Goal: Task Accomplishment & Management: Manage account settings

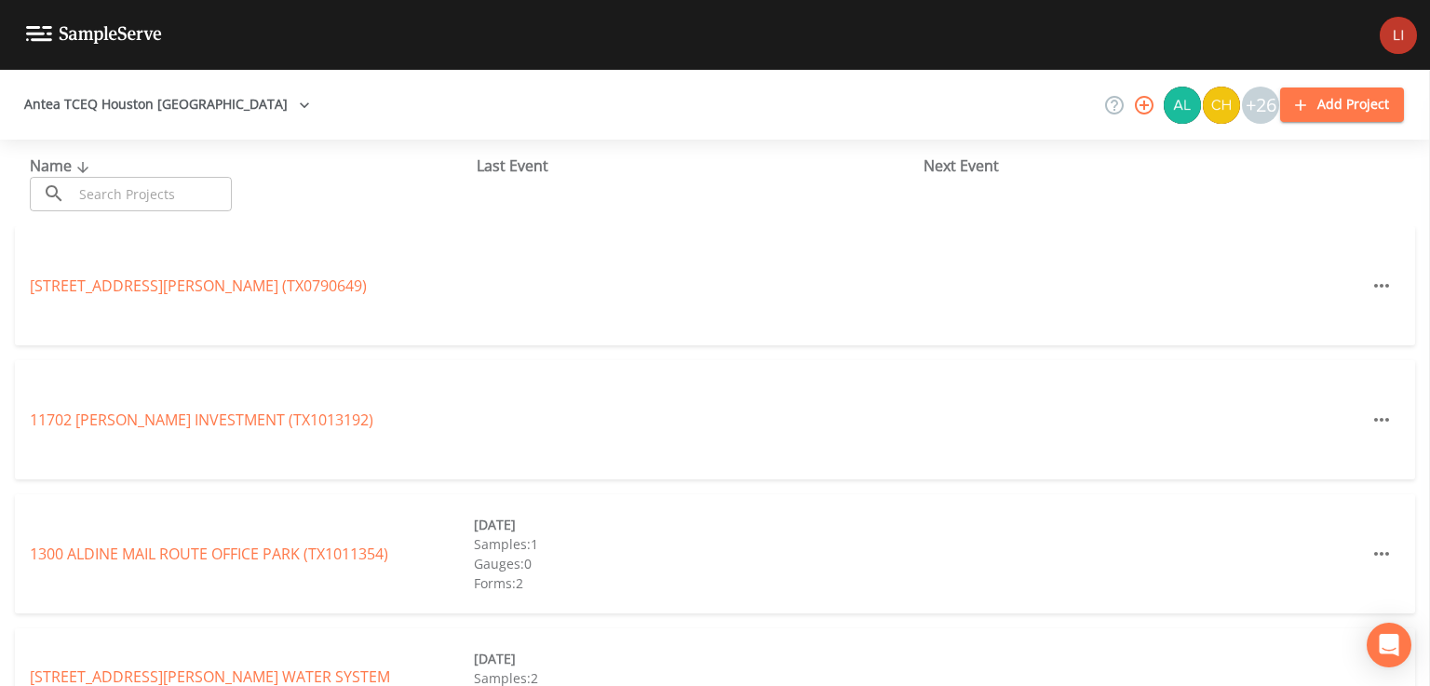
click at [140, 198] on input "text" at bounding box center [152, 194] width 159 height 34
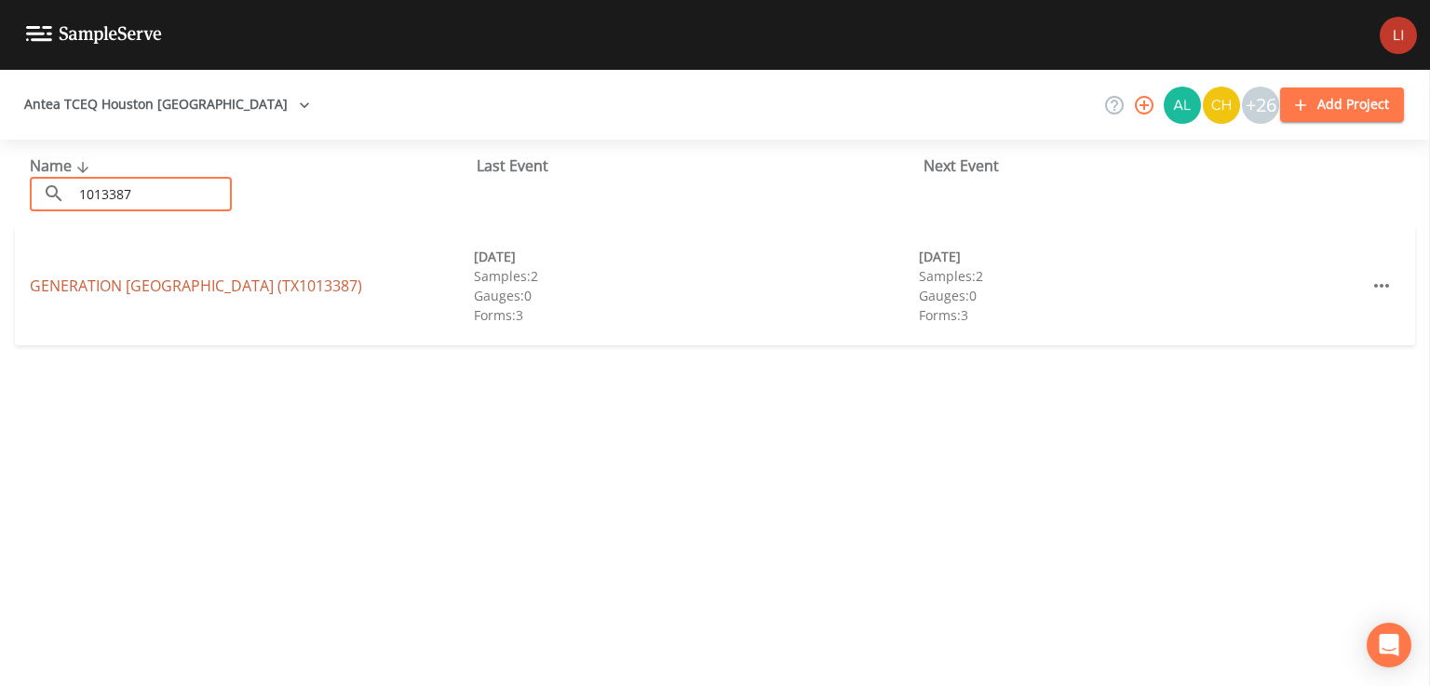
type input "1013387"
click at [167, 283] on link "GENERATION [GEOGRAPHIC_DATA] (TX1013387)" at bounding box center [196, 286] width 332 height 20
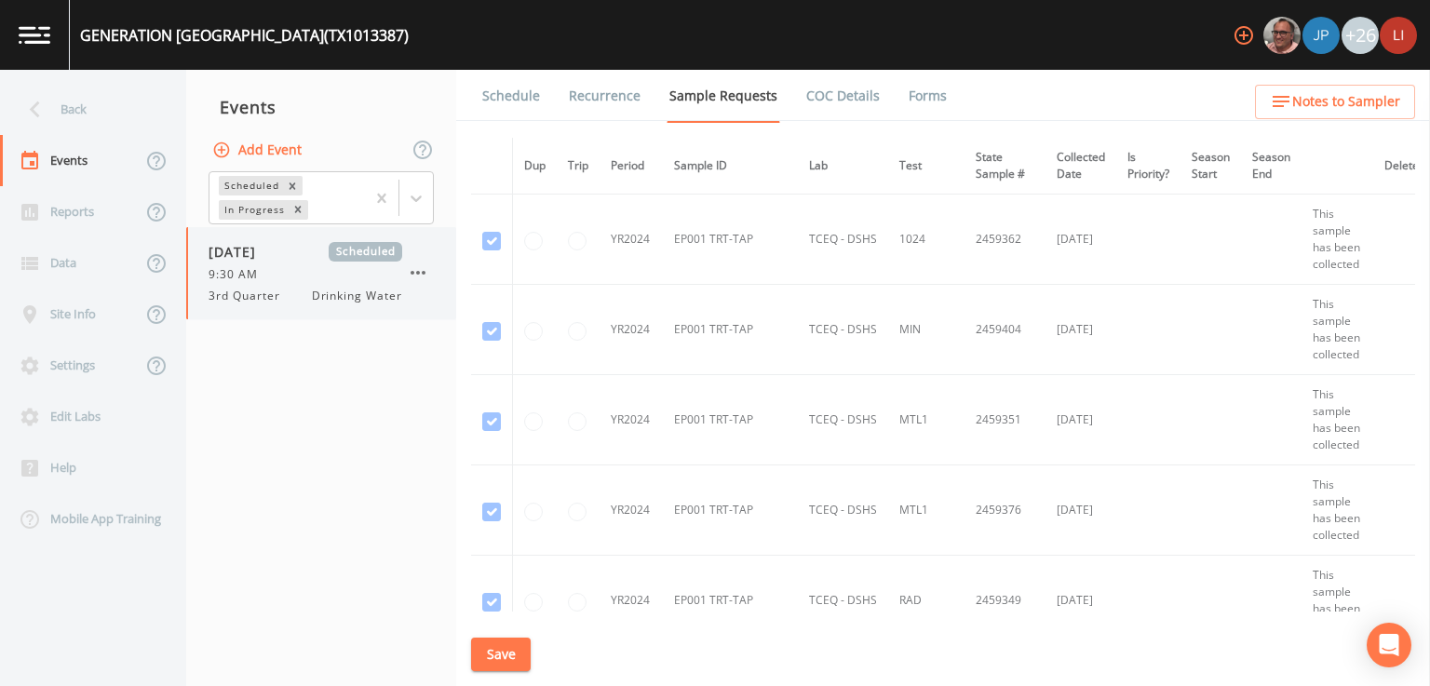
click at [277, 271] on div "9:30 AM" at bounding box center [306, 274] width 194 height 17
click at [497, 102] on link "Schedule" at bounding box center [511, 96] width 63 height 52
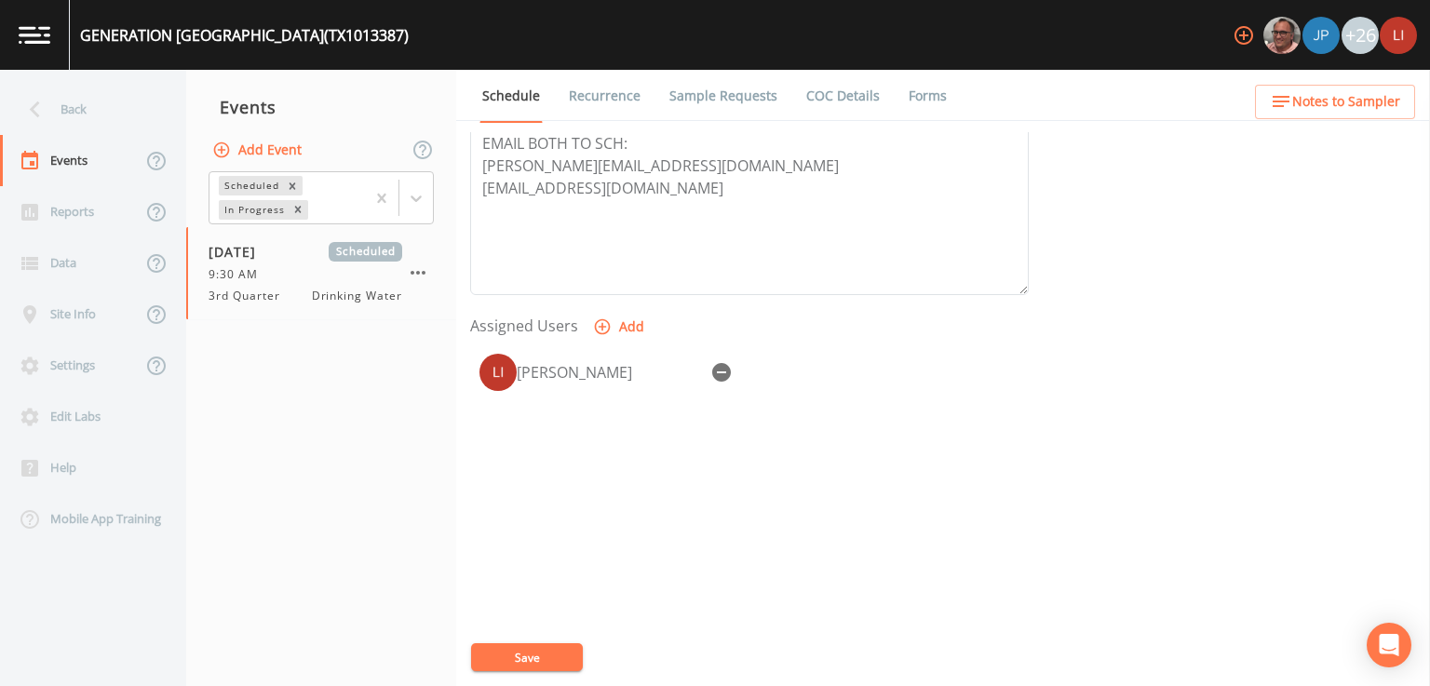
scroll to position [345, 0]
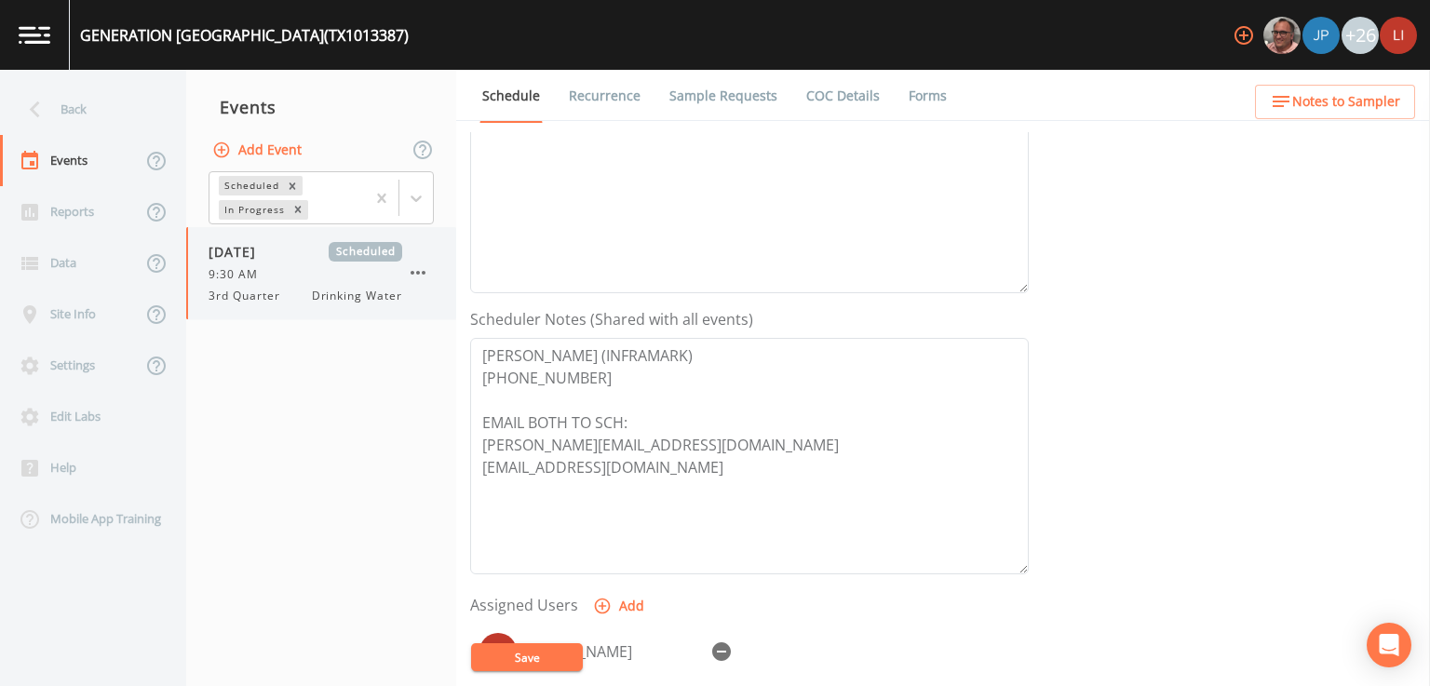
click at [225, 261] on div "[DATE] Scheduled 9:30 AM 3rd Quarter Drinking Water" at bounding box center [306, 273] width 194 height 62
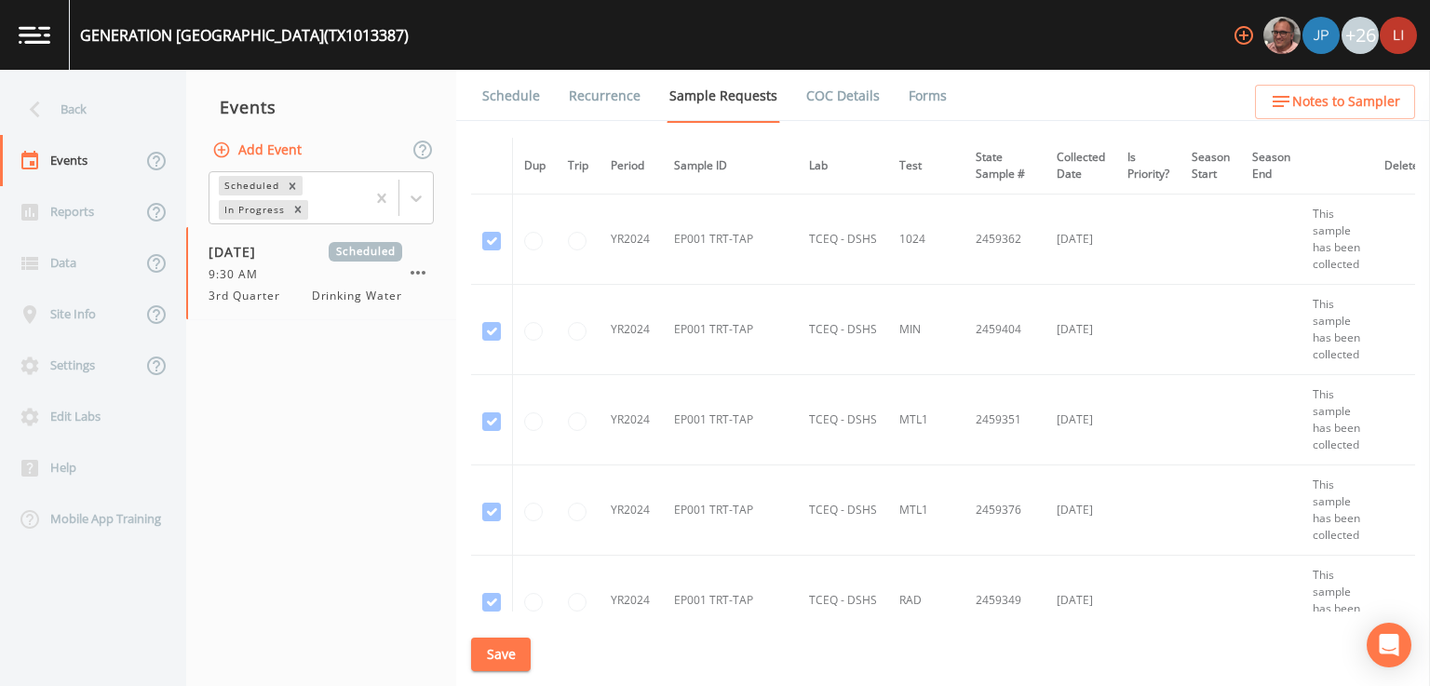
click at [514, 92] on link "Schedule" at bounding box center [511, 96] width 63 height 52
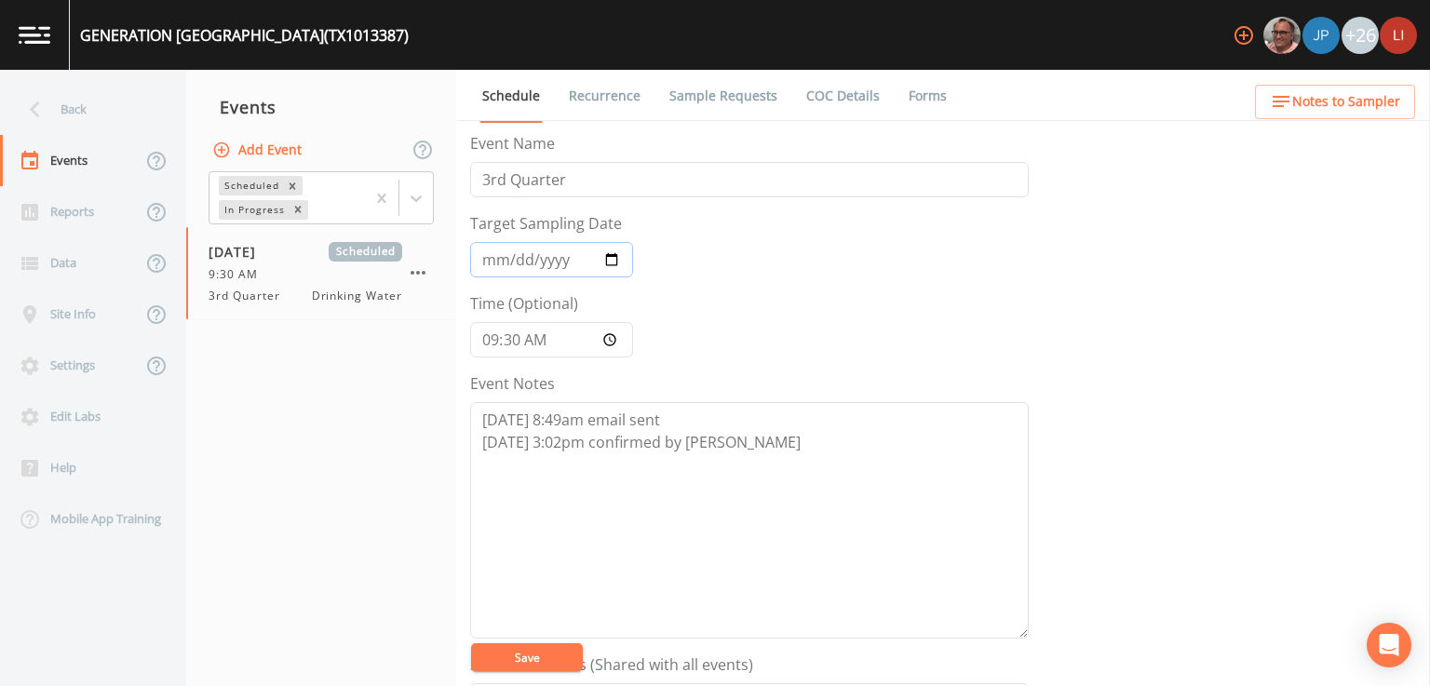
click at [612, 260] on input "[DATE]" at bounding box center [551, 259] width 163 height 35
type input "[DATE]"
click at [531, 658] on button "Save" at bounding box center [527, 657] width 112 height 28
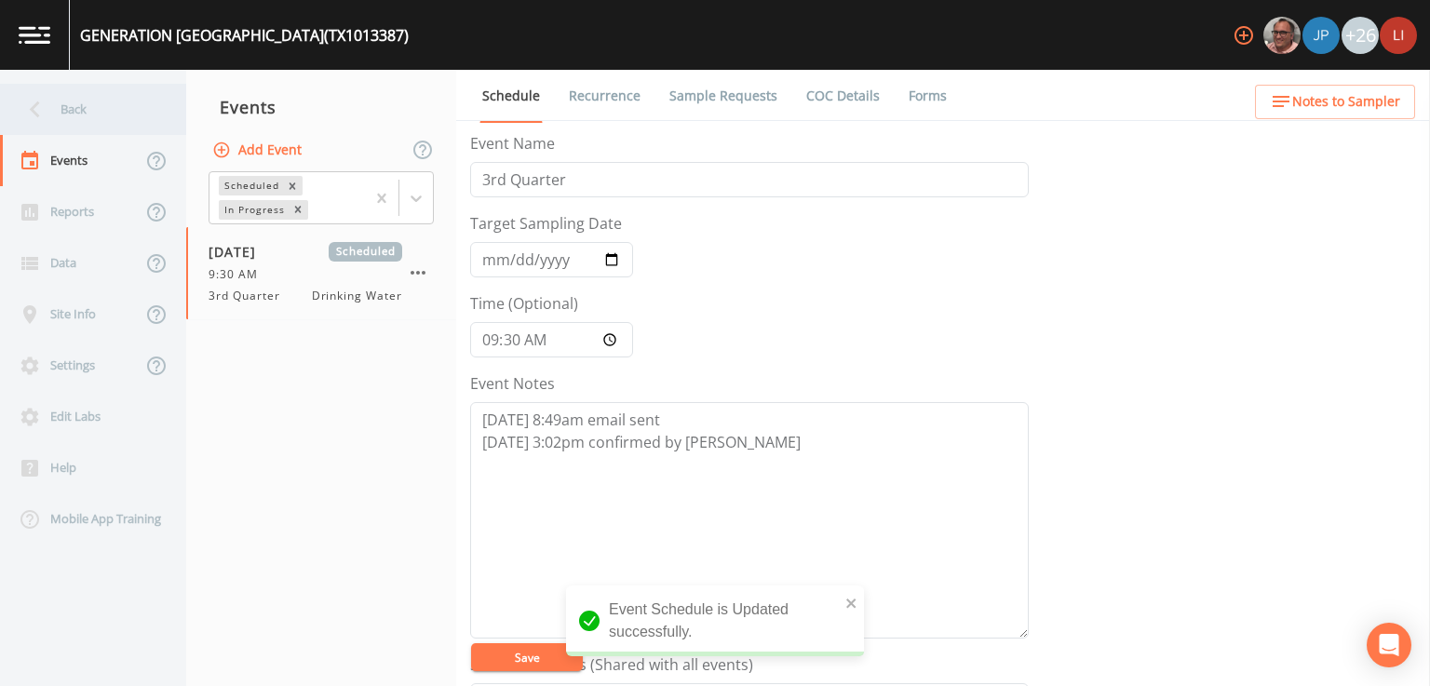
click at [52, 112] on div "Back" at bounding box center [84, 109] width 168 height 51
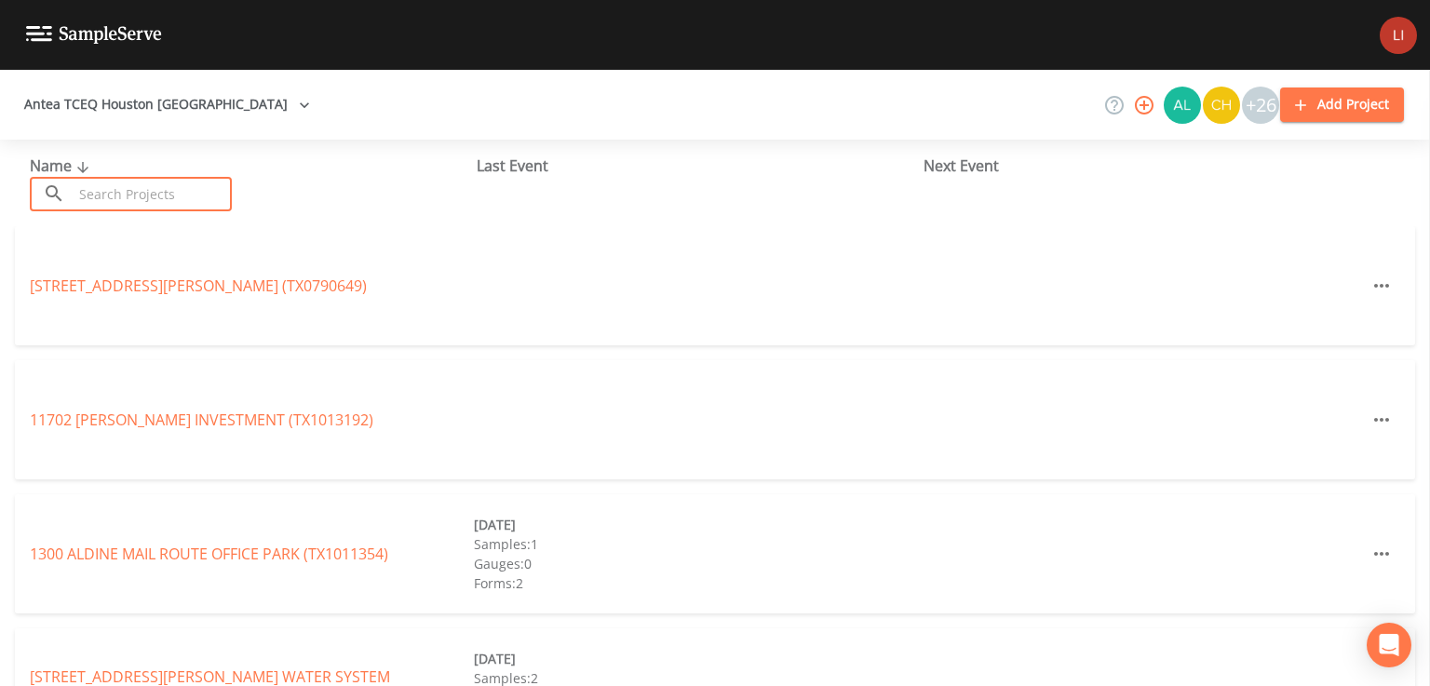
click at [134, 194] on input "text" at bounding box center [152, 194] width 159 height 34
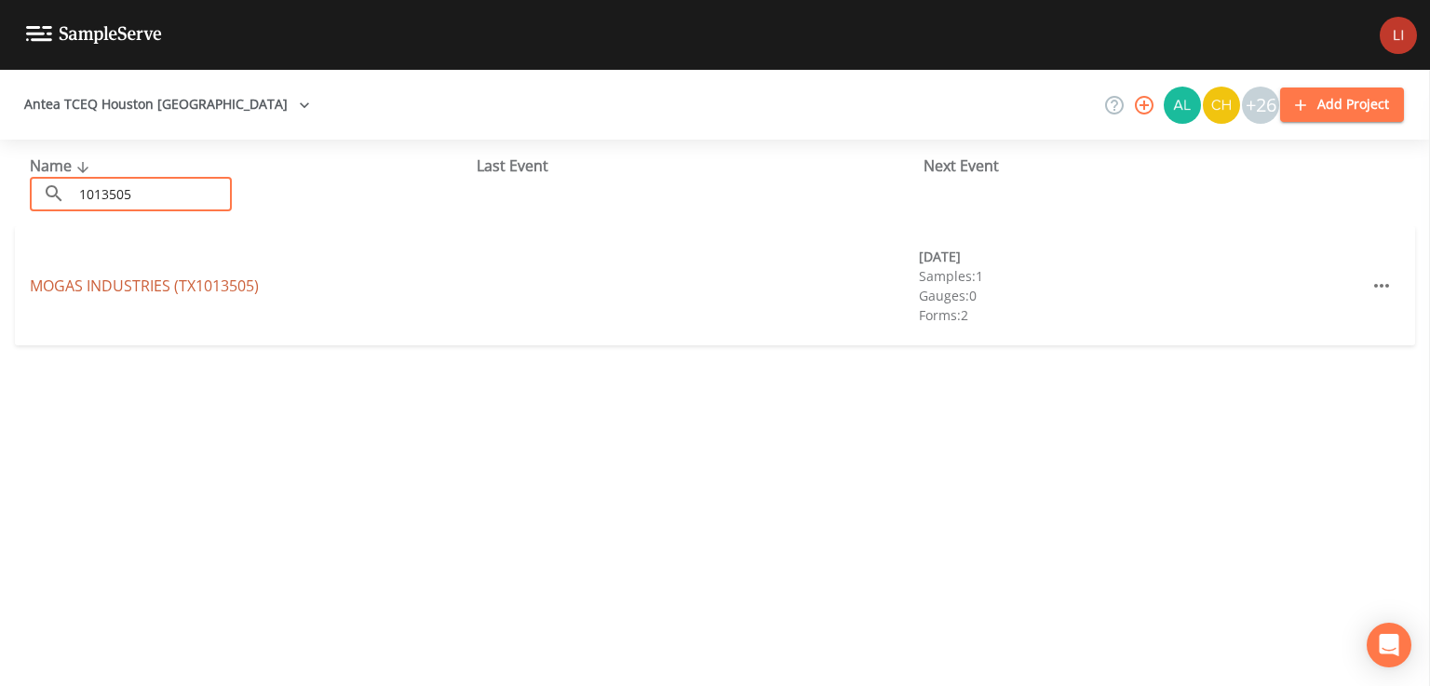
type input "1013505"
click at [143, 279] on link "MOGAS INDUSTRIES (TX1013505)" at bounding box center [144, 286] width 229 height 20
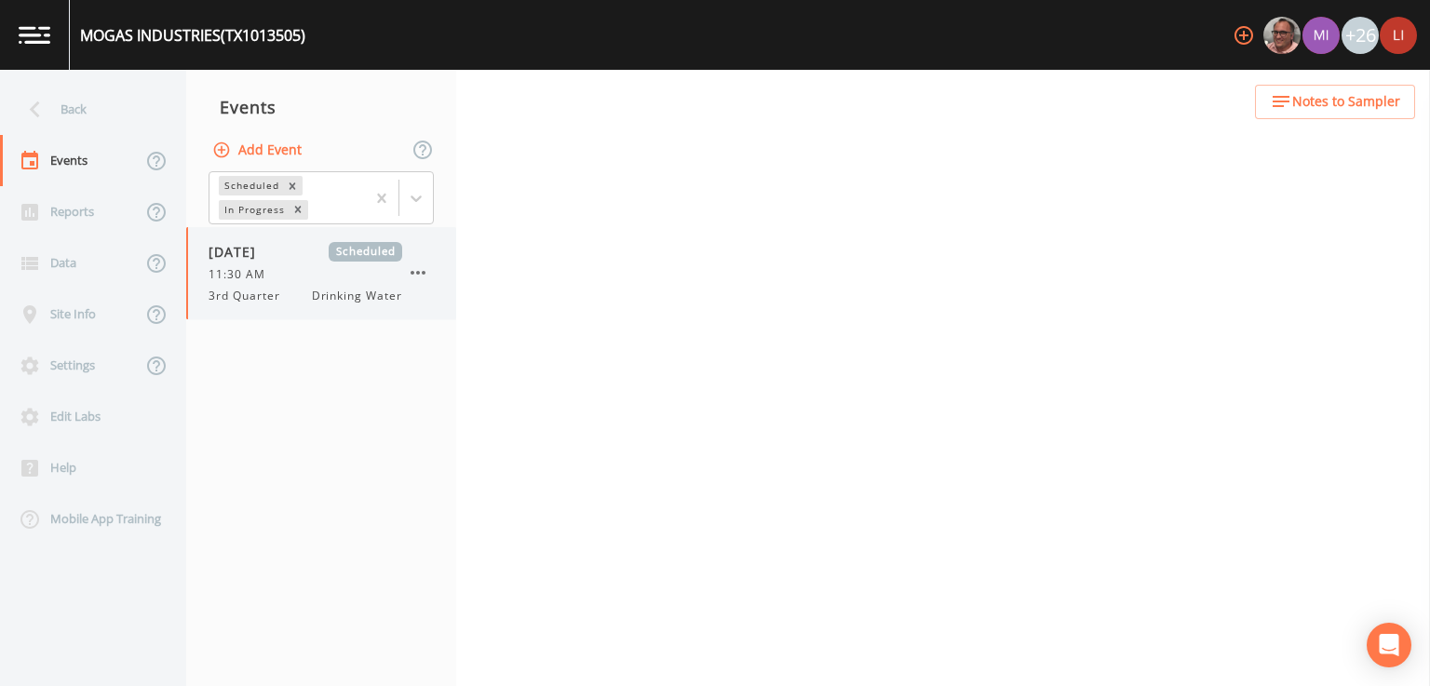
click at [263, 279] on span "11:30 AM" at bounding box center [243, 274] width 68 height 17
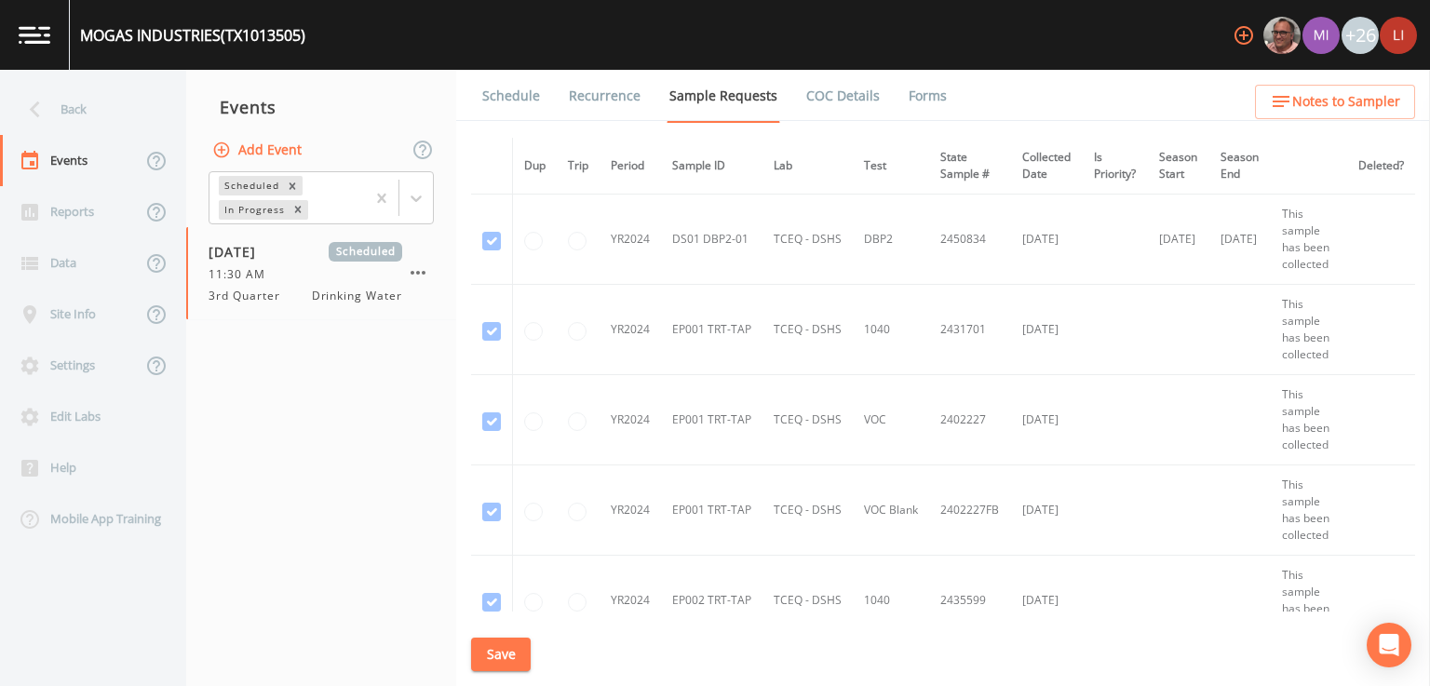
click at [500, 88] on link "Schedule" at bounding box center [511, 96] width 63 height 52
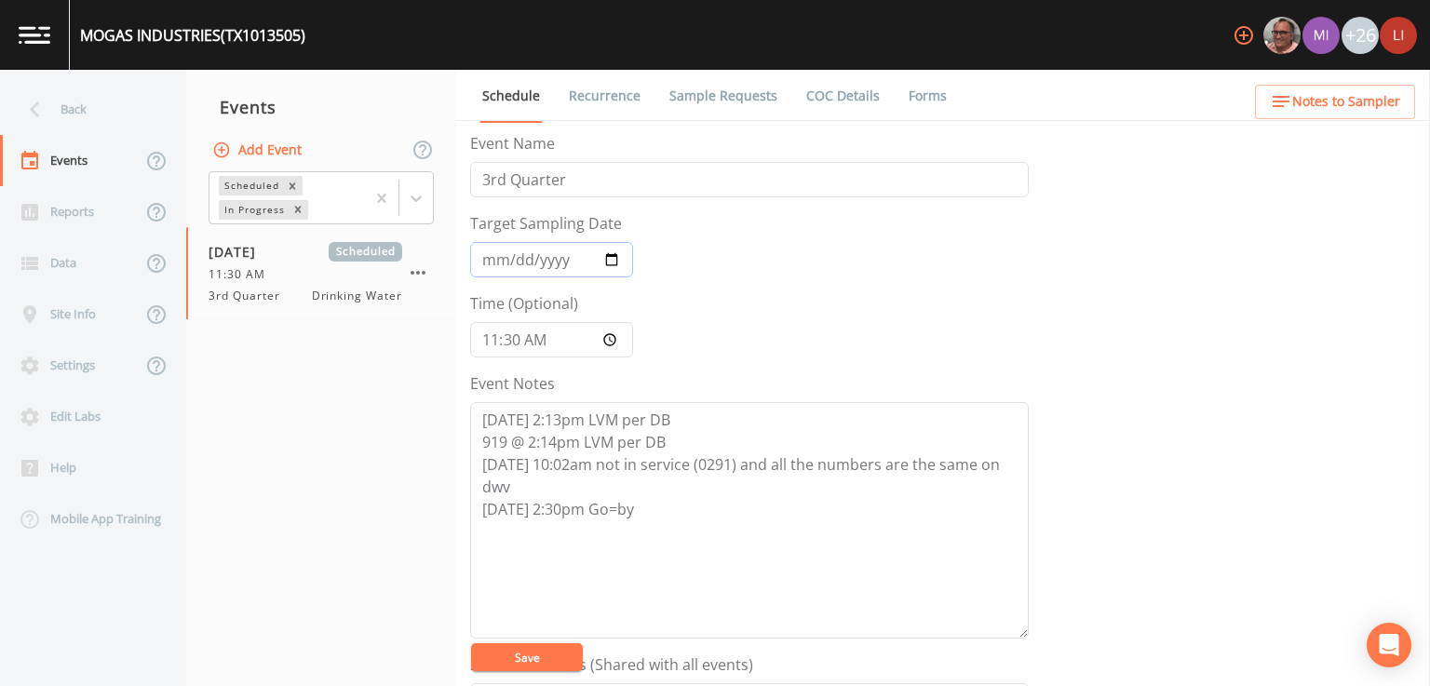
click at [615, 259] on input "[DATE]" at bounding box center [551, 259] width 163 height 35
type input "[DATE]"
click at [568, 655] on button "Save" at bounding box center [527, 657] width 112 height 28
click at [85, 108] on div "Back" at bounding box center [84, 109] width 168 height 51
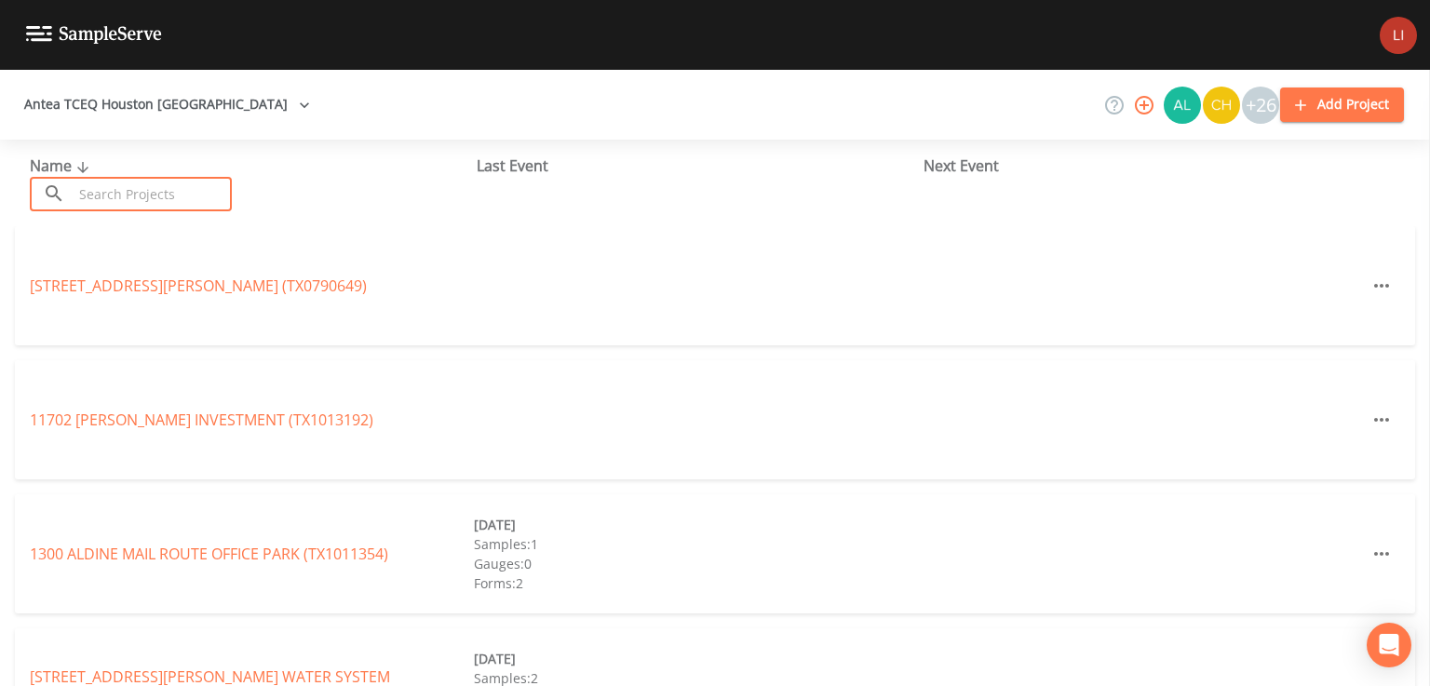
click at [175, 192] on input "text" at bounding box center [152, 194] width 159 height 34
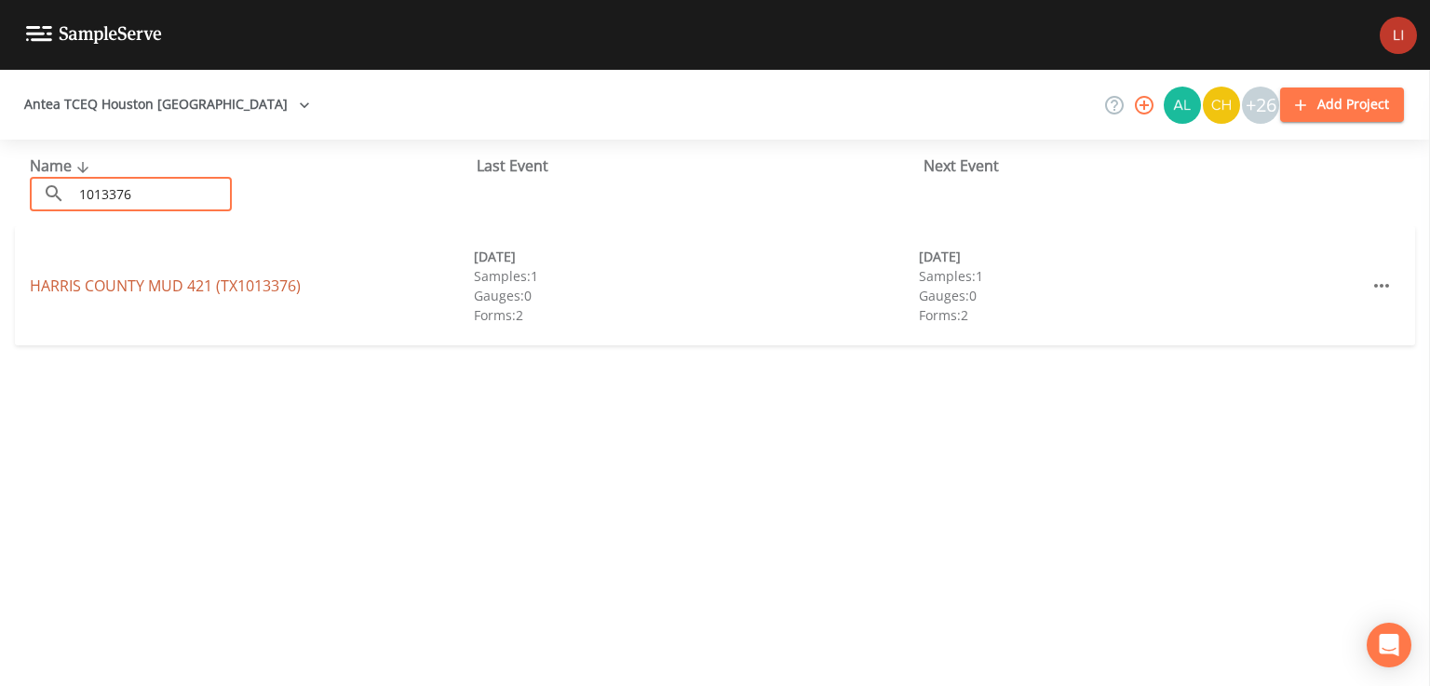
type input "1013376"
click at [128, 282] on link "[GEOGRAPHIC_DATA] 421 (TX1013376)" at bounding box center [165, 286] width 271 height 20
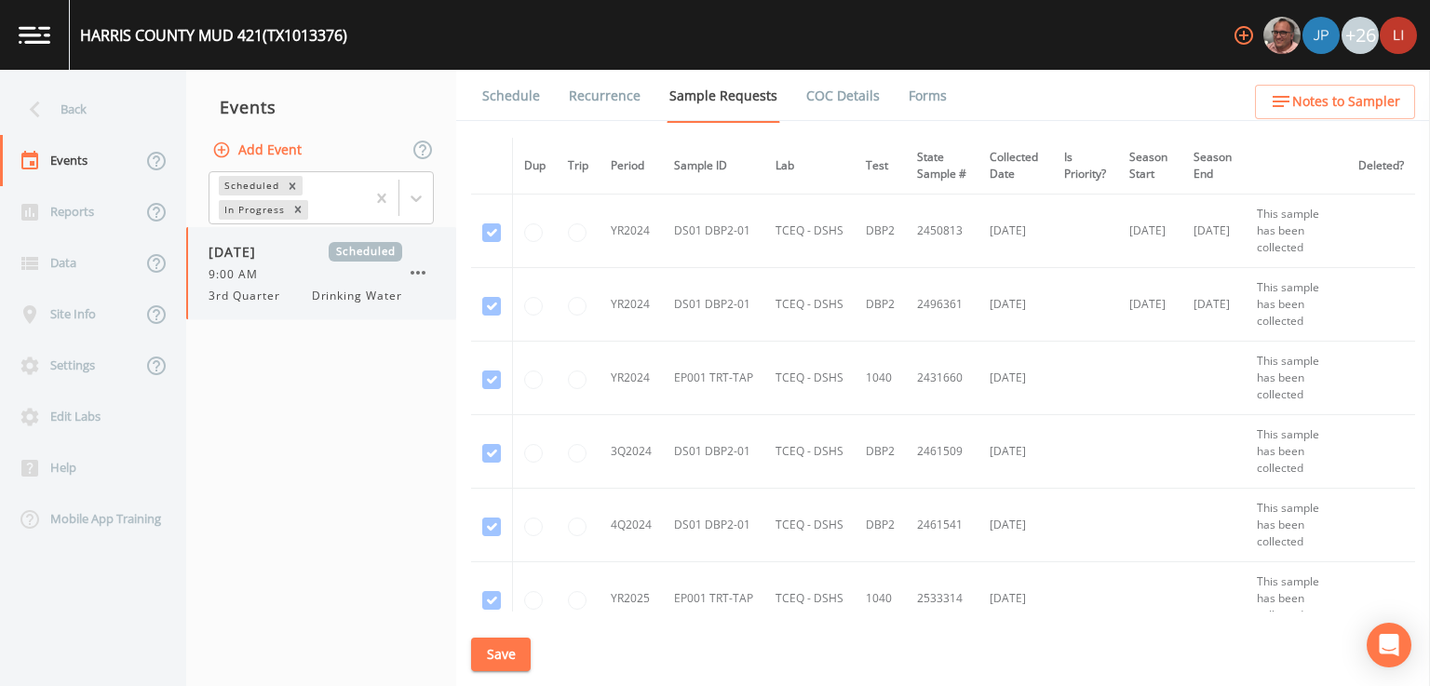
click at [283, 273] on div "9:00 AM" at bounding box center [306, 274] width 194 height 17
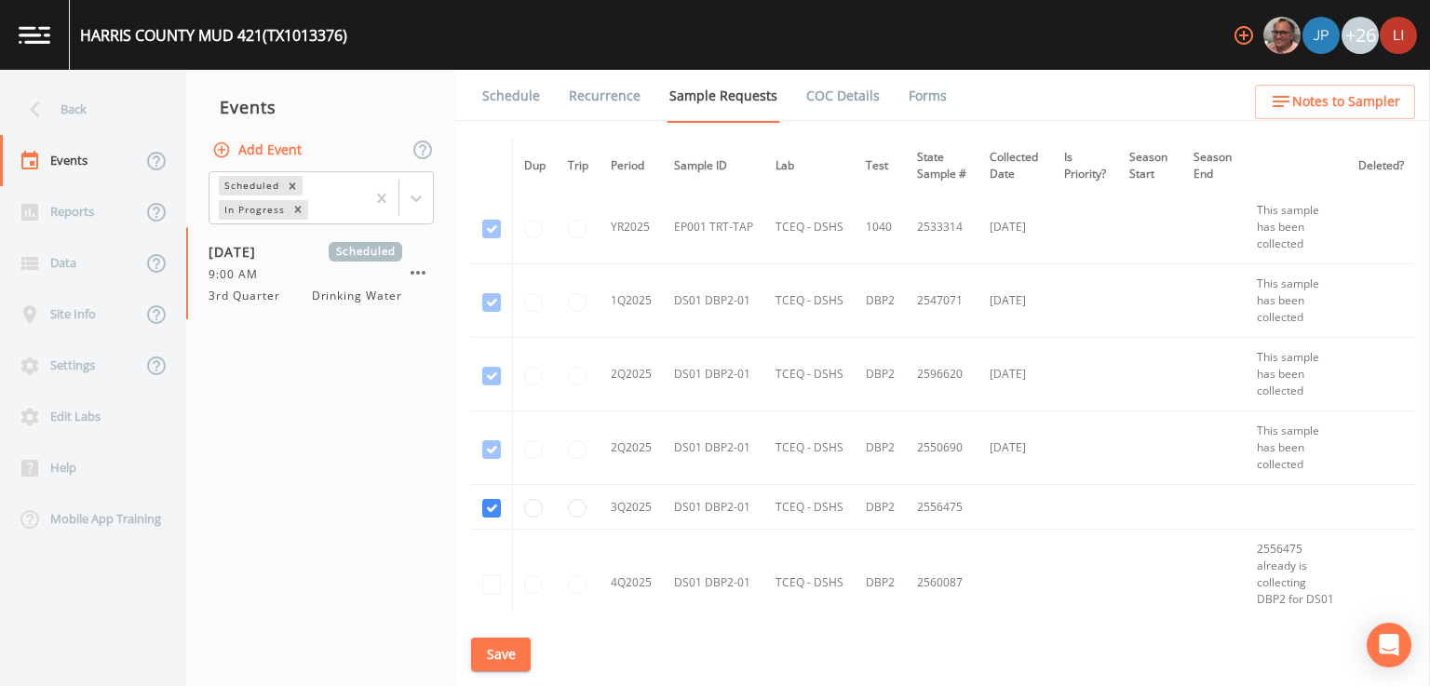
scroll to position [372, 0]
click at [506, 97] on link "Schedule" at bounding box center [511, 96] width 63 height 52
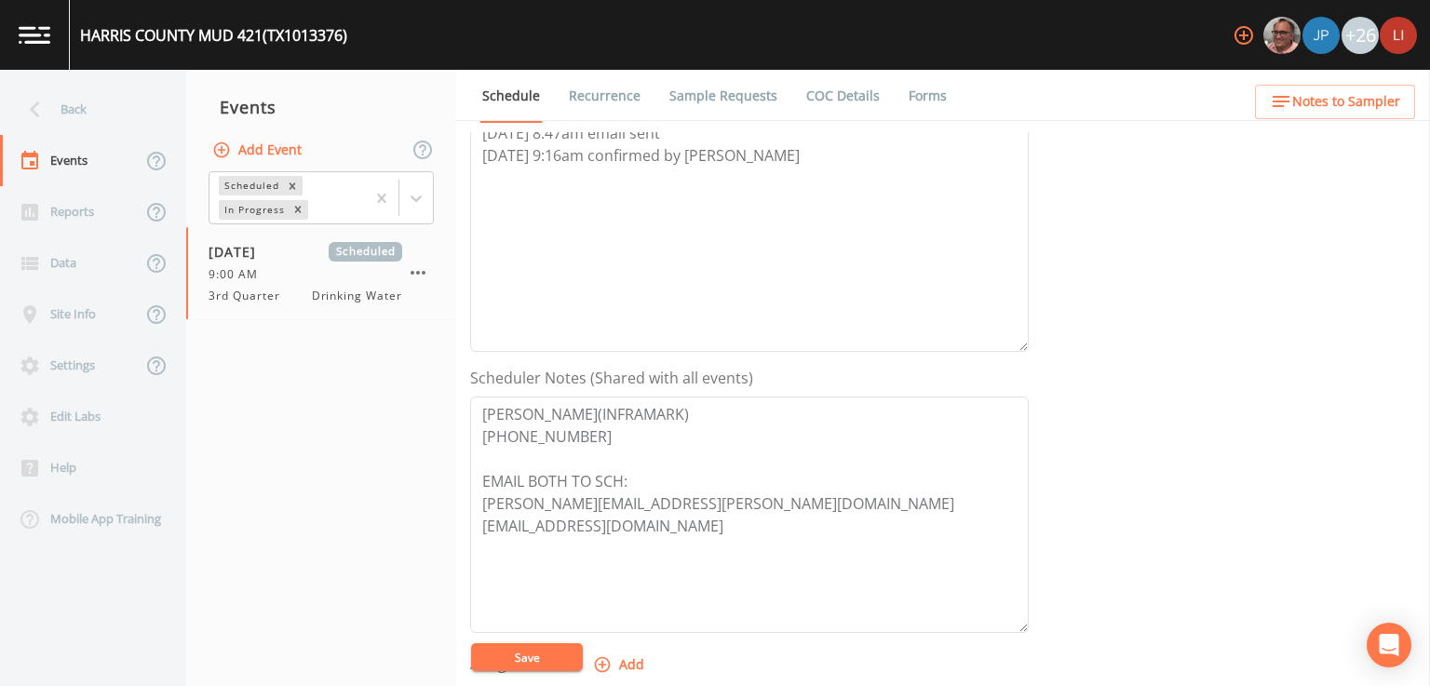
scroll to position [559, 0]
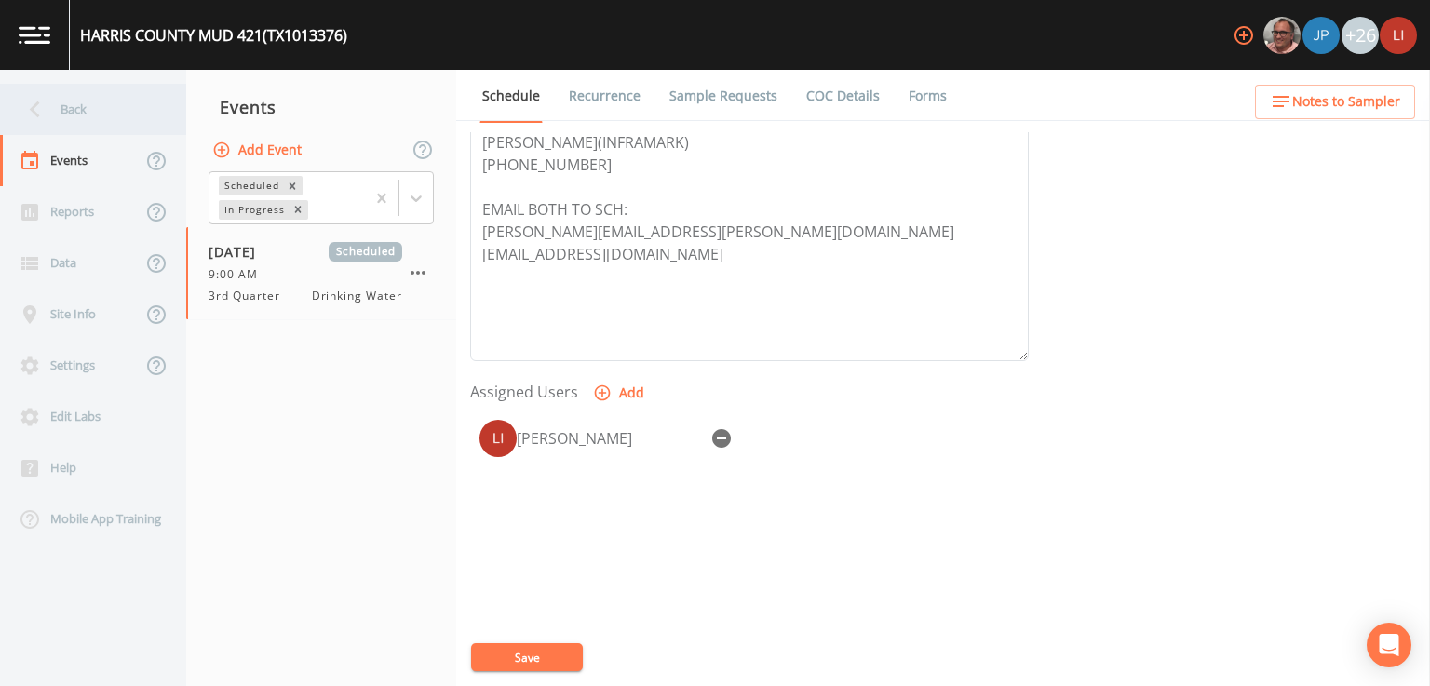
click at [49, 111] on icon at bounding box center [35, 109] width 33 height 33
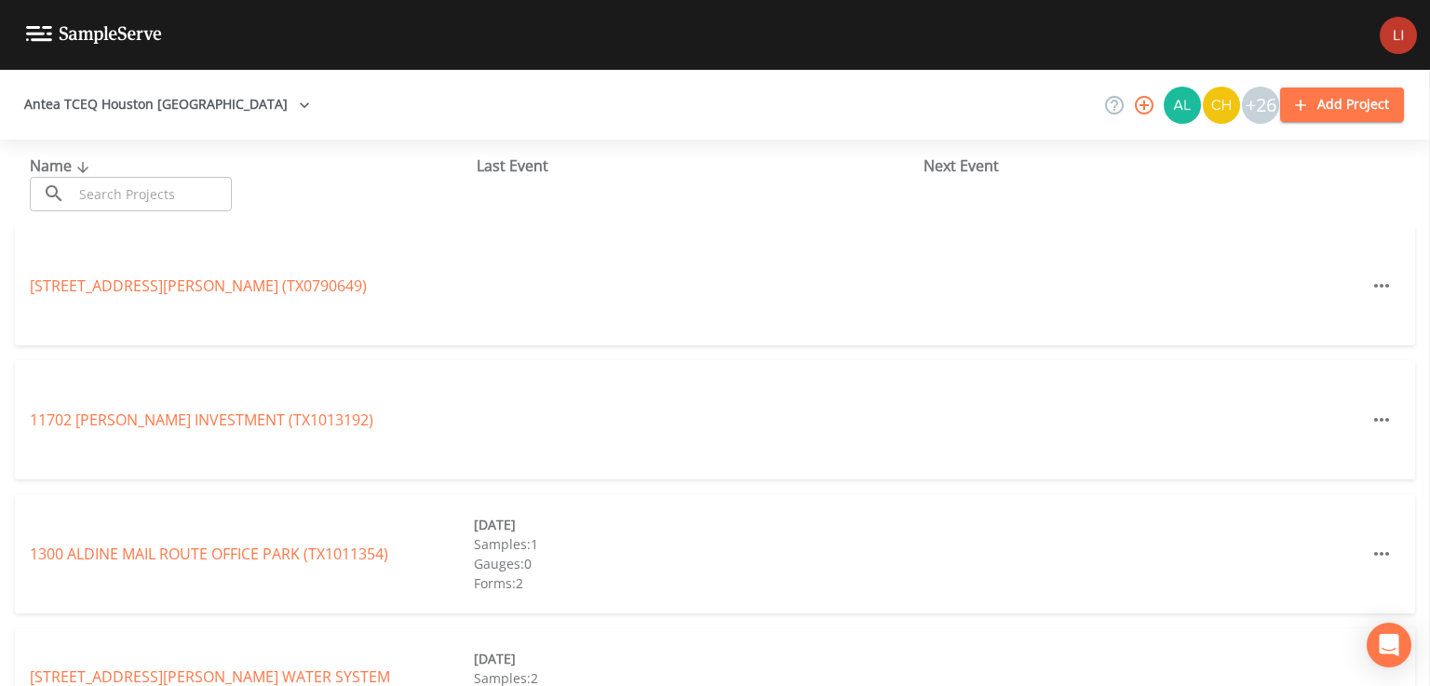
click at [194, 185] on input "text" at bounding box center [152, 194] width 159 height 34
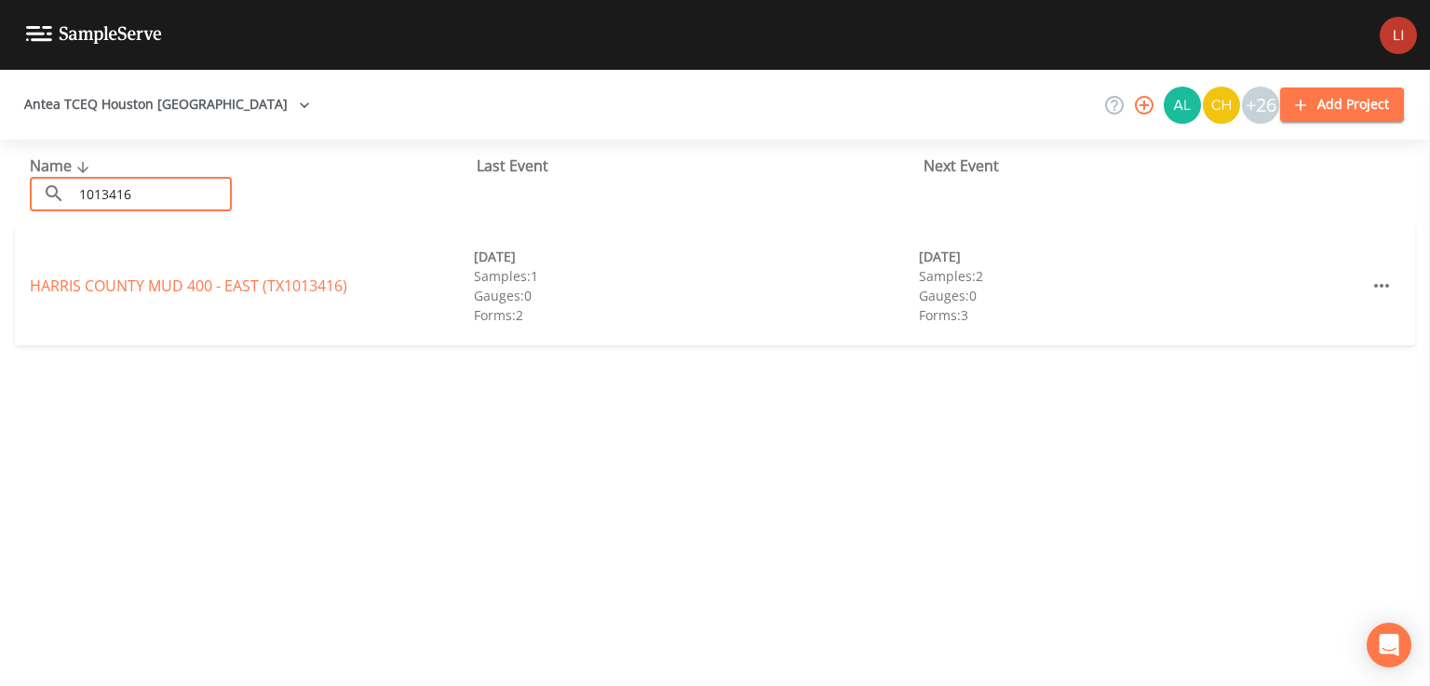
type input "1013416"
click at [175, 282] on link "[GEOGRAPHIC_DATA] (TX1013416)" at bounding box center [189, 286] width 318 height 20
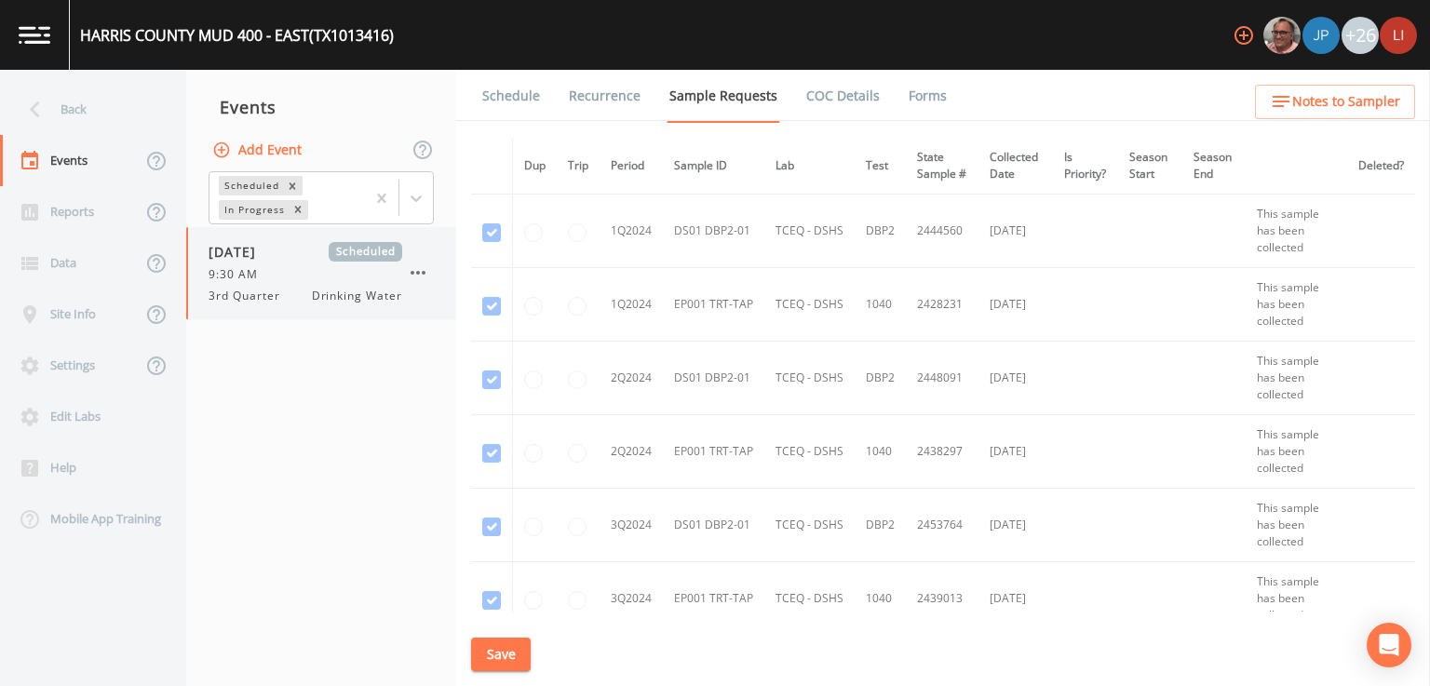
click at [277, 266] on div "9:30 AM" at bounding box center [306, 274] width 194 height 17
click at [508, 103] on link "Schedule" at bounding box center [511, 96] width 63 height 52
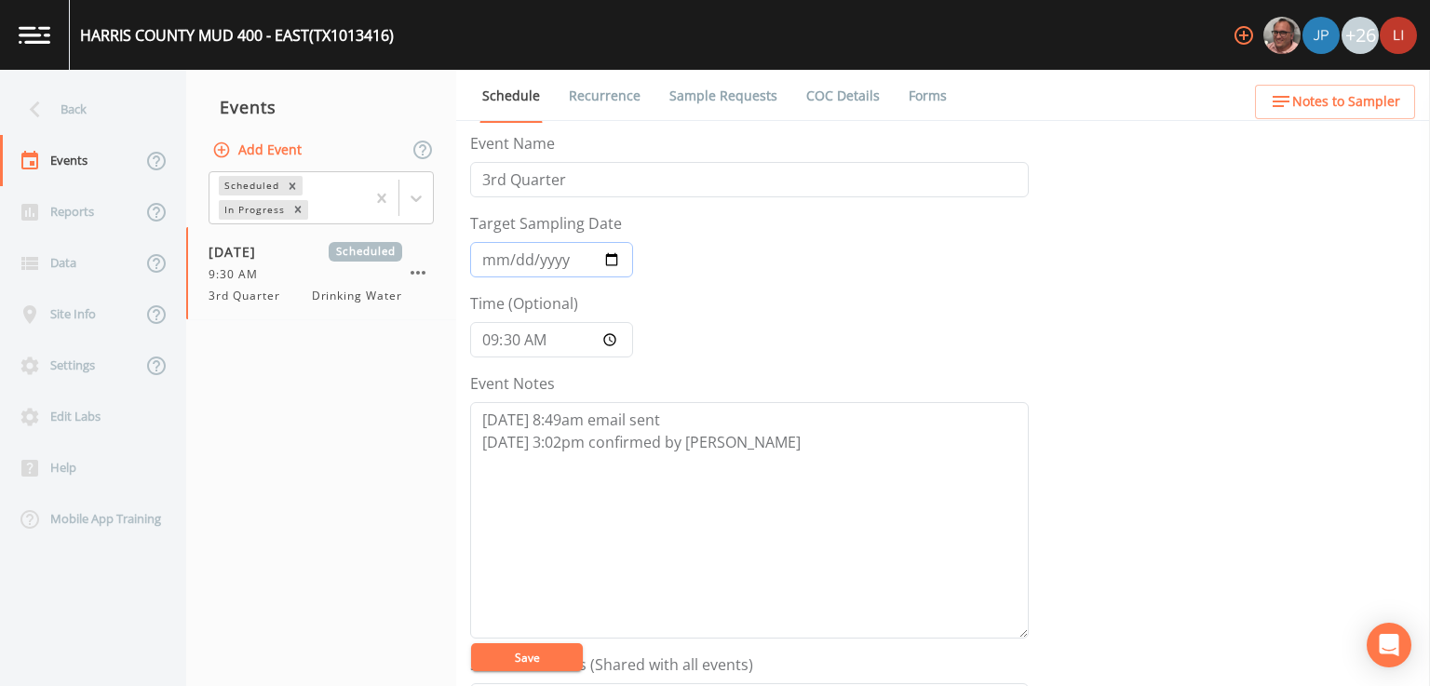
drag, startPoint x: 608, startPoint y: 256, endPoint x: 596, endPoint y: 275, distance: 22.2
click at [608, 256] on input "[DATE]" at bounding box center [551, 259] width 163 height 35
type input "[DATE]"
click at [570, 657] on button "Save" at bounding box center [527, 657] width 112 height 28
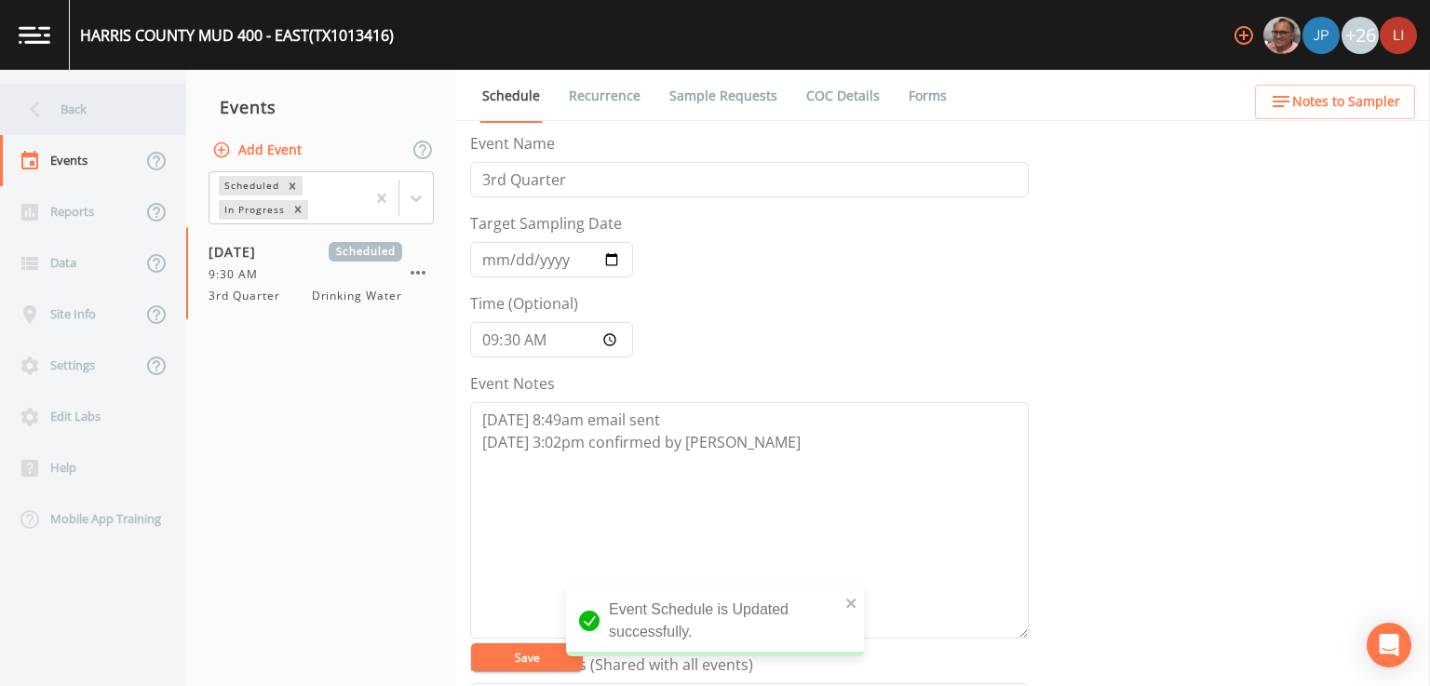
click at [88, 103] on div "Back" at bounding box center [84, 109] width 168 height 51
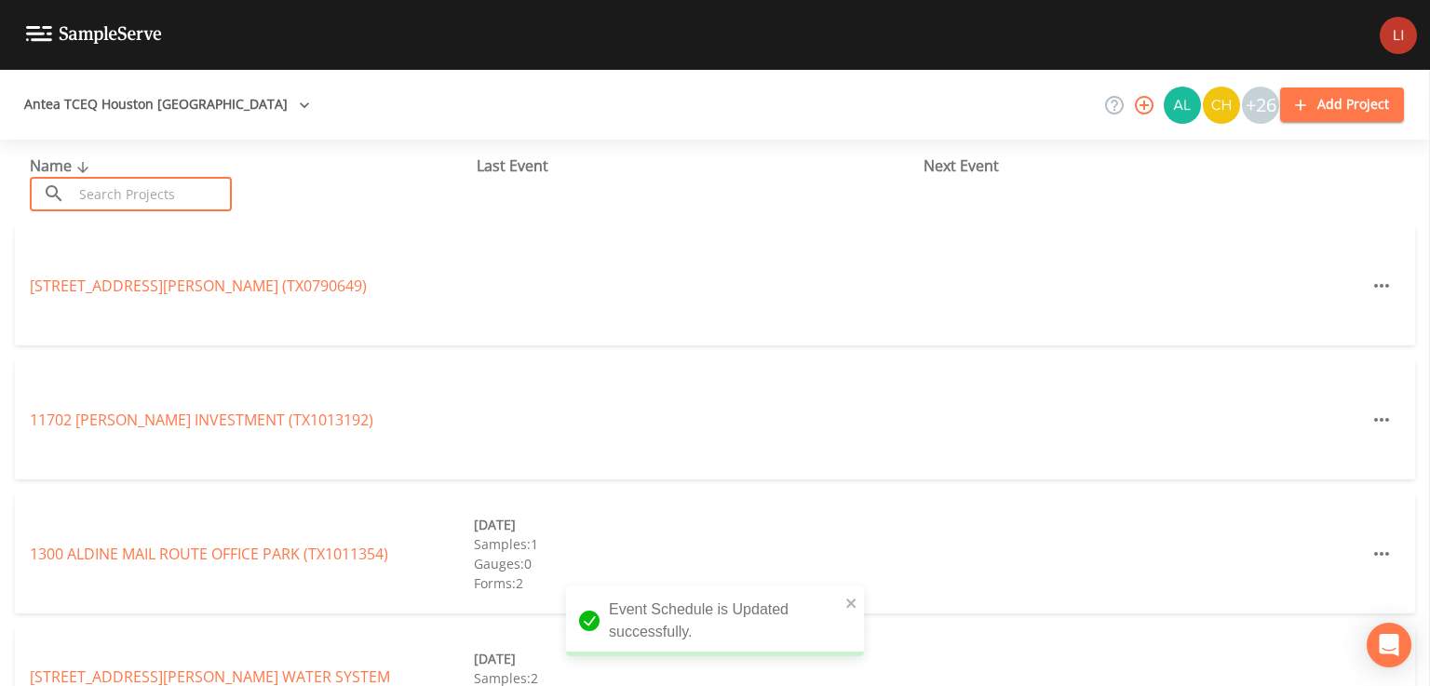
click at [190, 193] on input "text" at bounding box center [152, 194] width 159 height 34
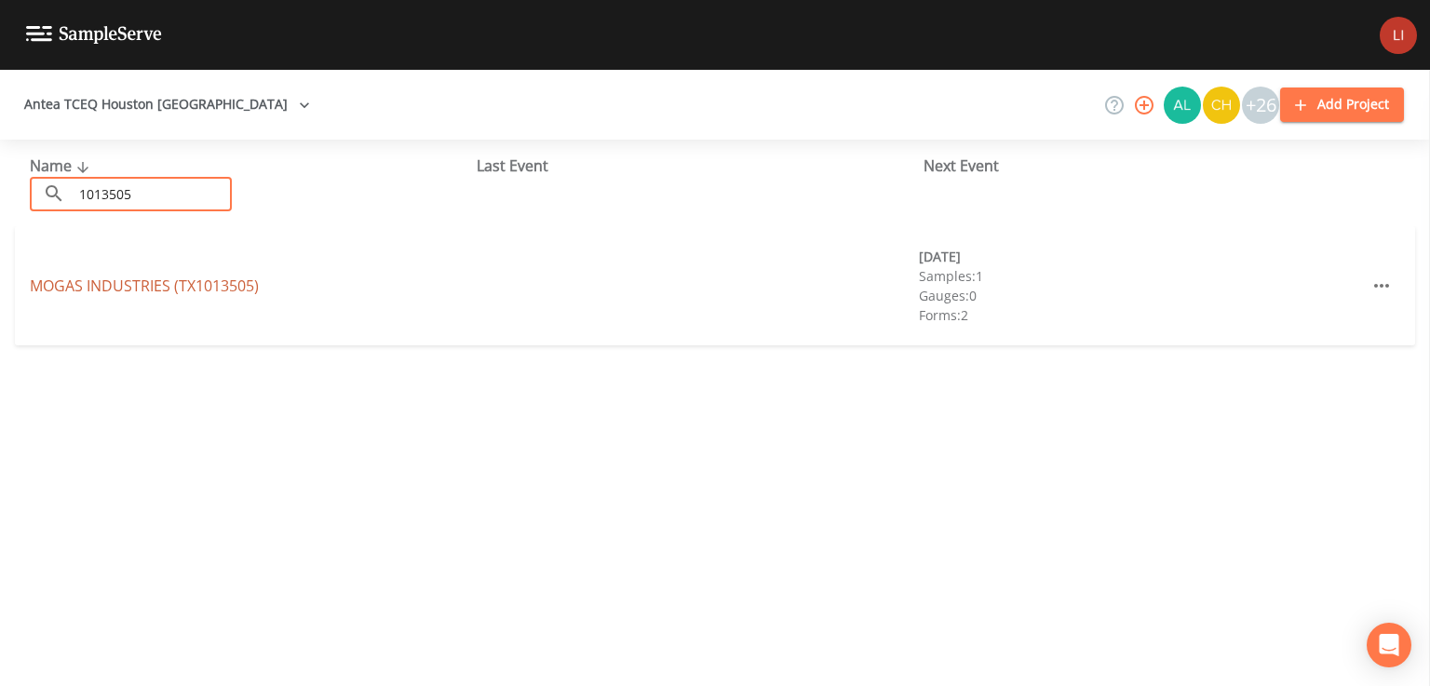
type input "1013505"
click at [167, 291] on link "MOGAS INDUSTRIES (TX1013505)" at bounding box center [144, 286] width 229 height 20
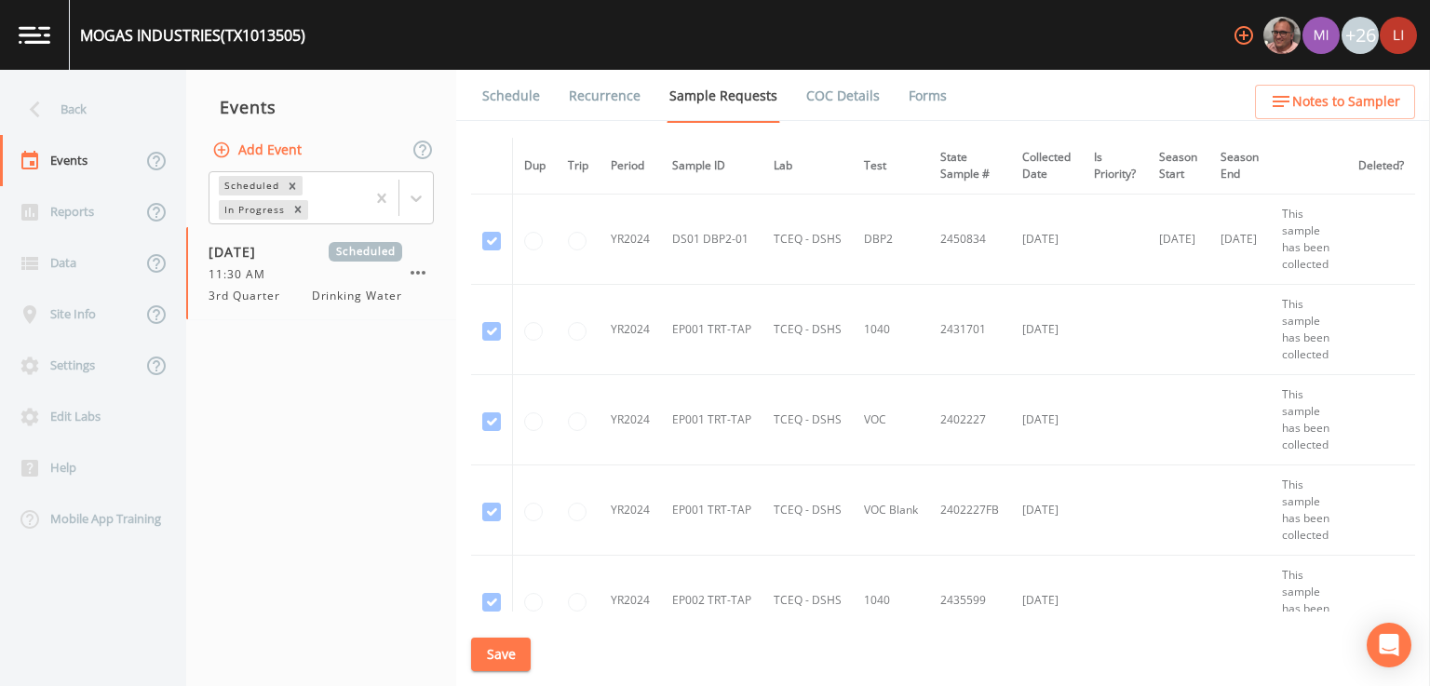
click at [492, 101] on link "Schedule" at bounding box center [511, 96] width 63 height 52
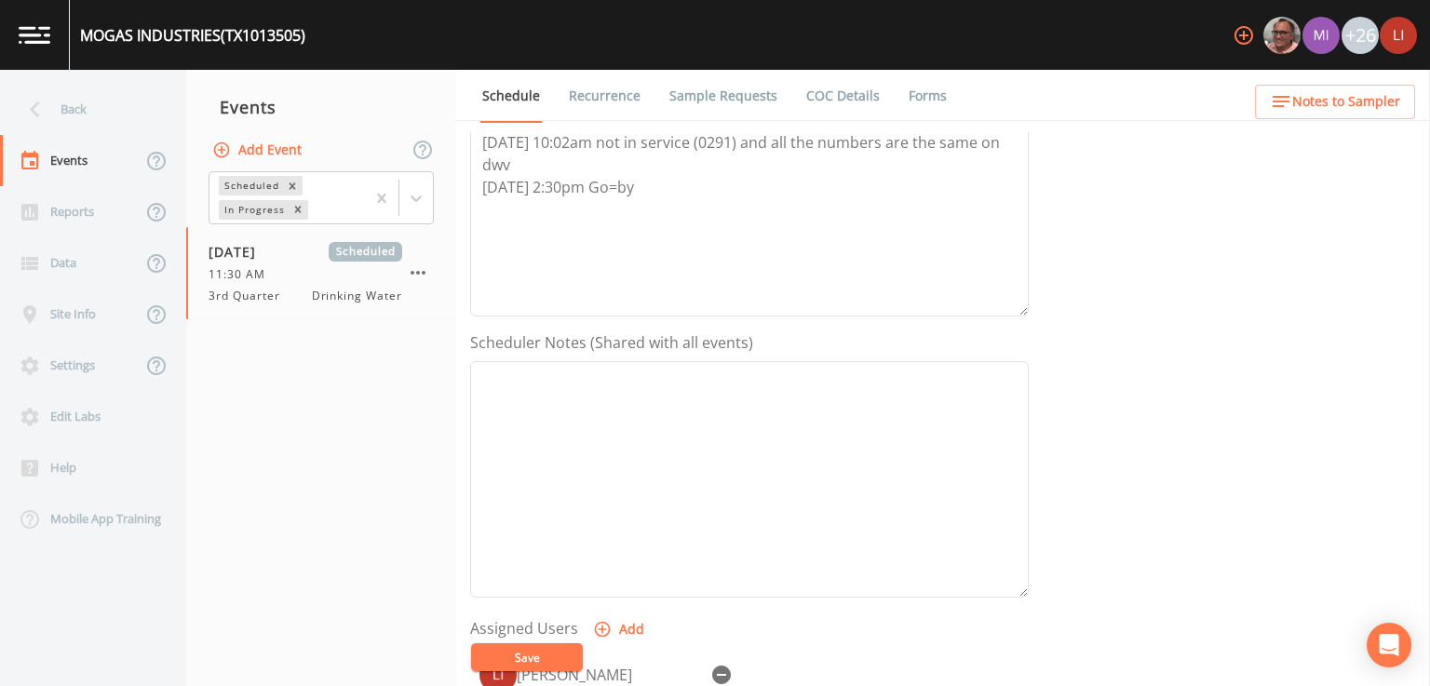
scroll to position [466, 0]
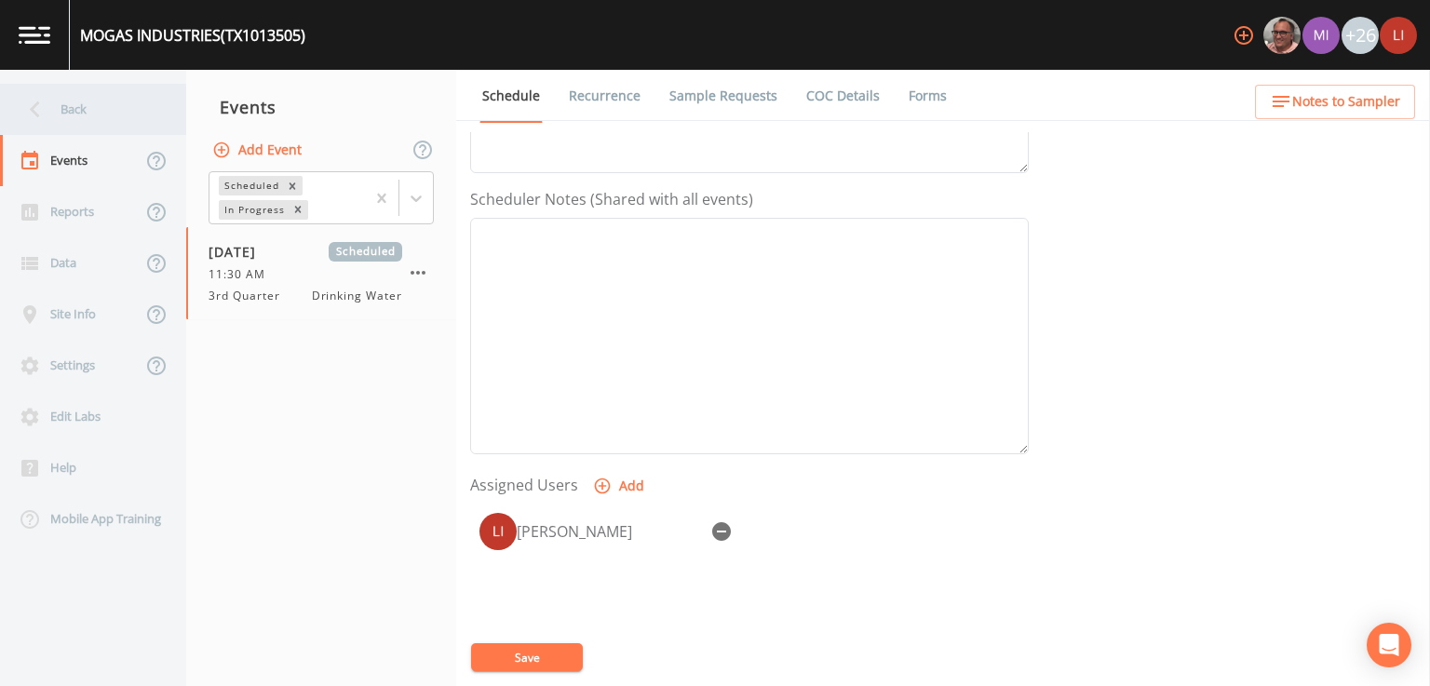
click at [78, 121] on div "Back" at bounding box center [84, 109] width 168 height 51
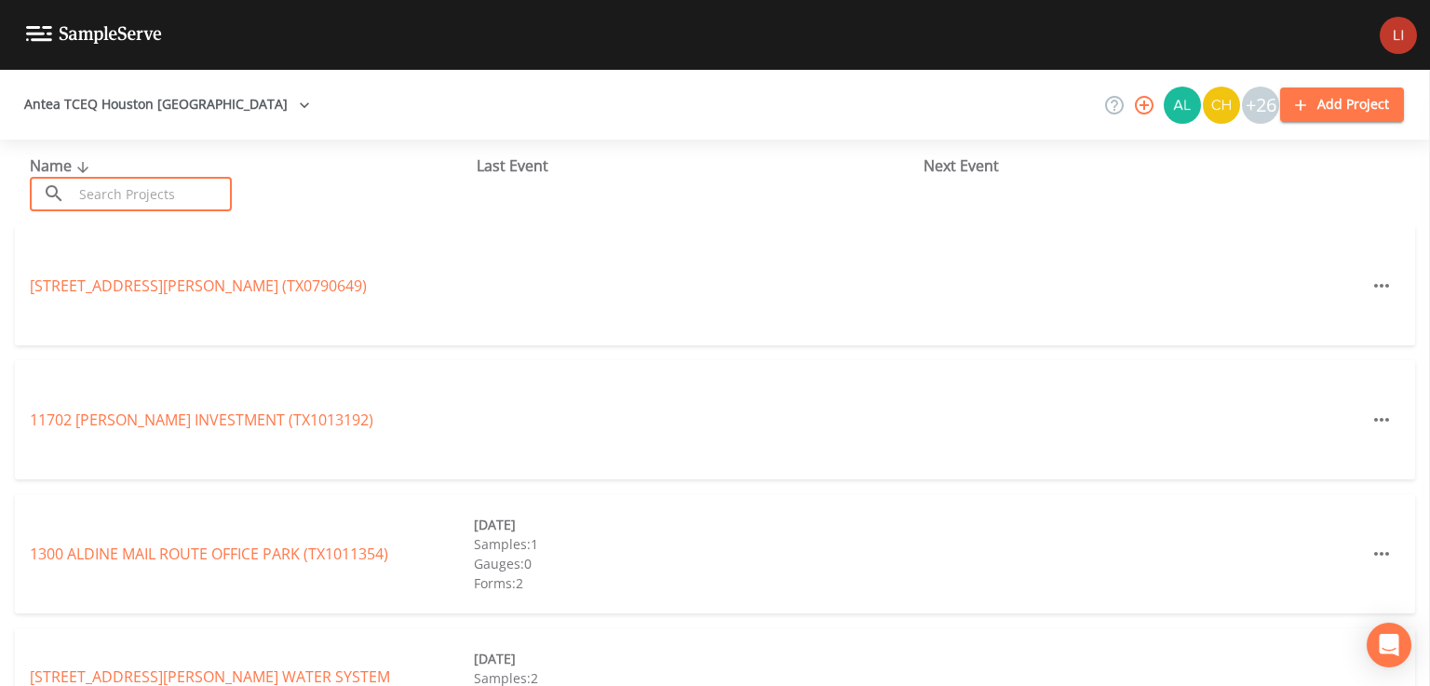
click at [190, 182] on input "text" at bounding box center [152, 194] width 159 height 34
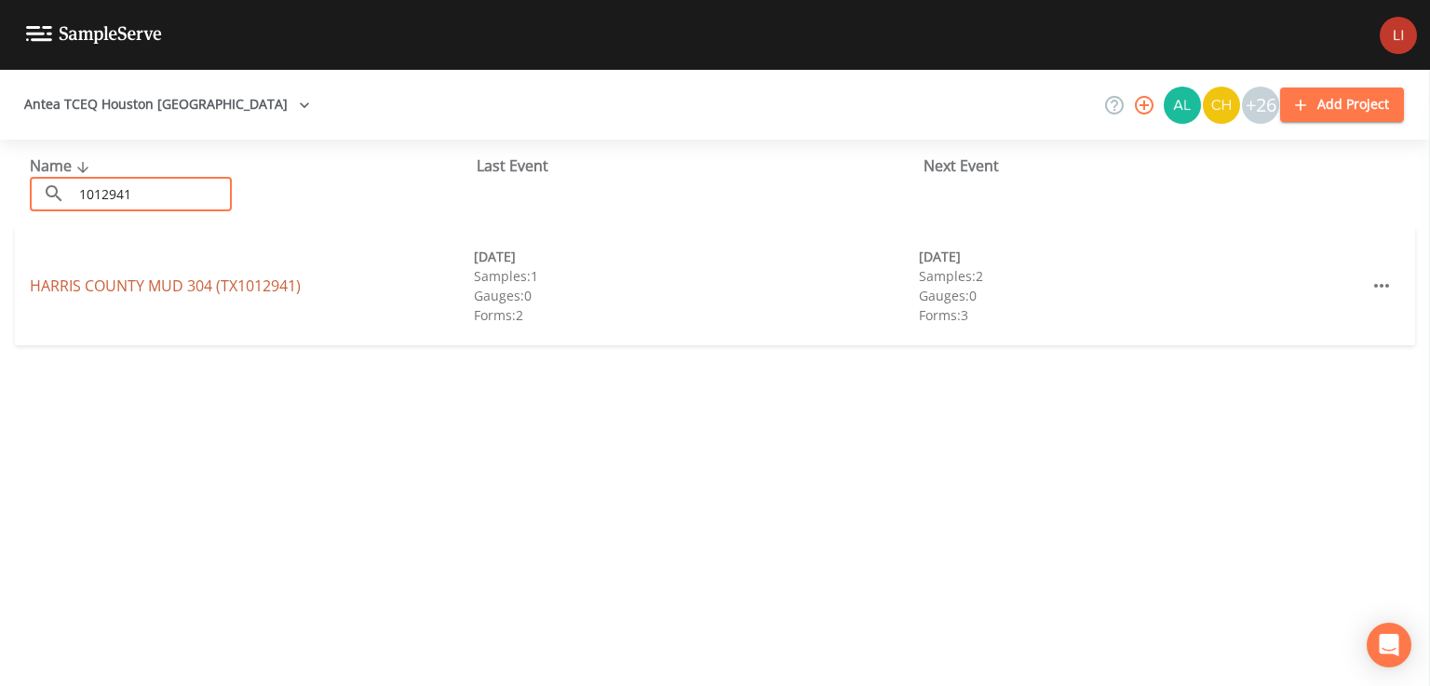
type input "1012941"
click at [194, 284] on link "[GEOGRAPHIC_DATA] 304 (TX1012941)" at bounding box center [165, 286] width 271 height 20
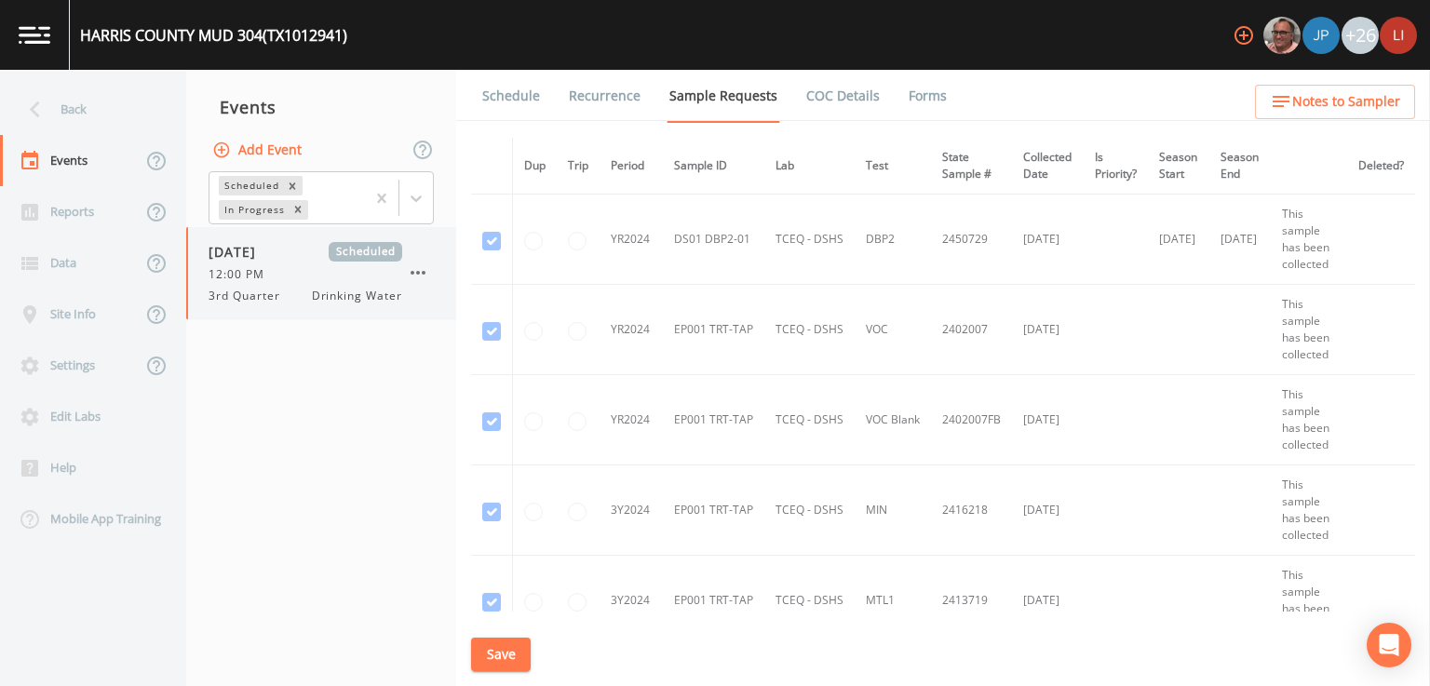
click at [274, 271] on span "12:00 PM" at bounding box center [242, 274] width 67 height 17
click at [494, 89] on link "Schedule" at bounding box center [511, 96] width 63 height 52
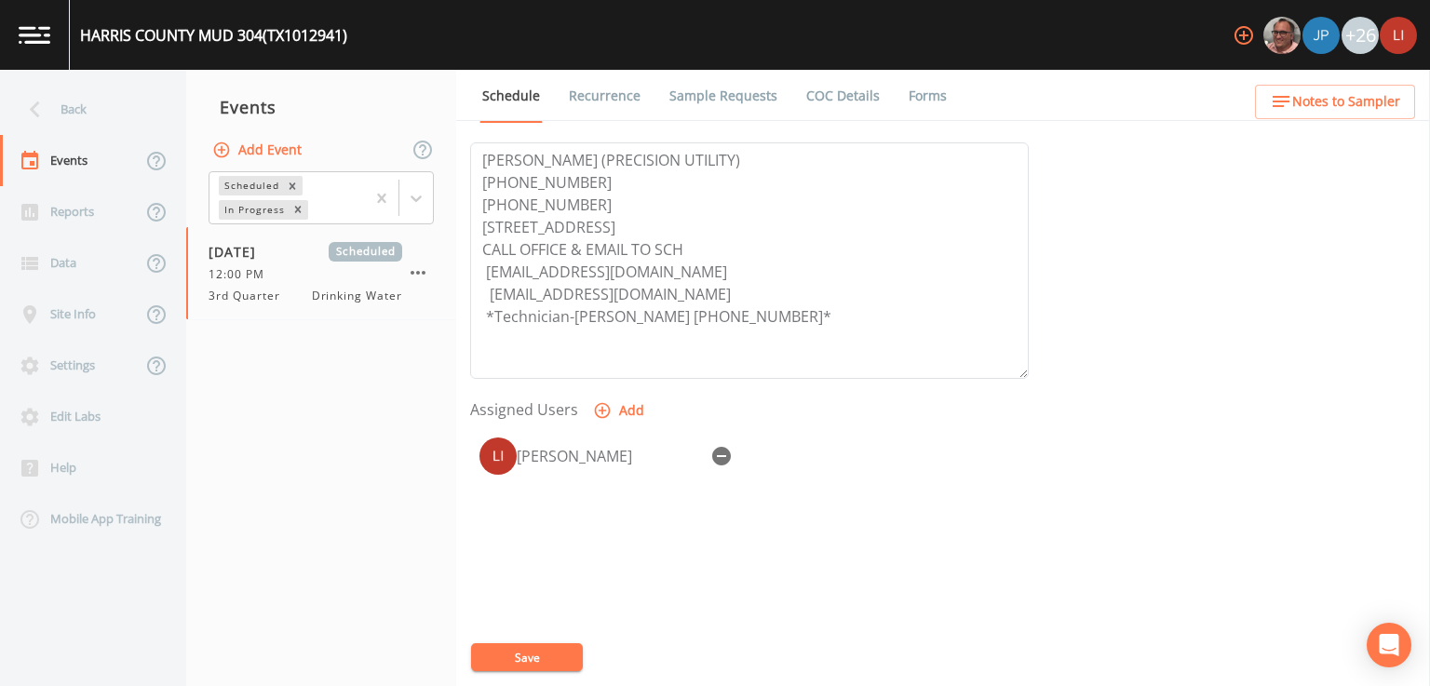
scroll to position [625, 0]
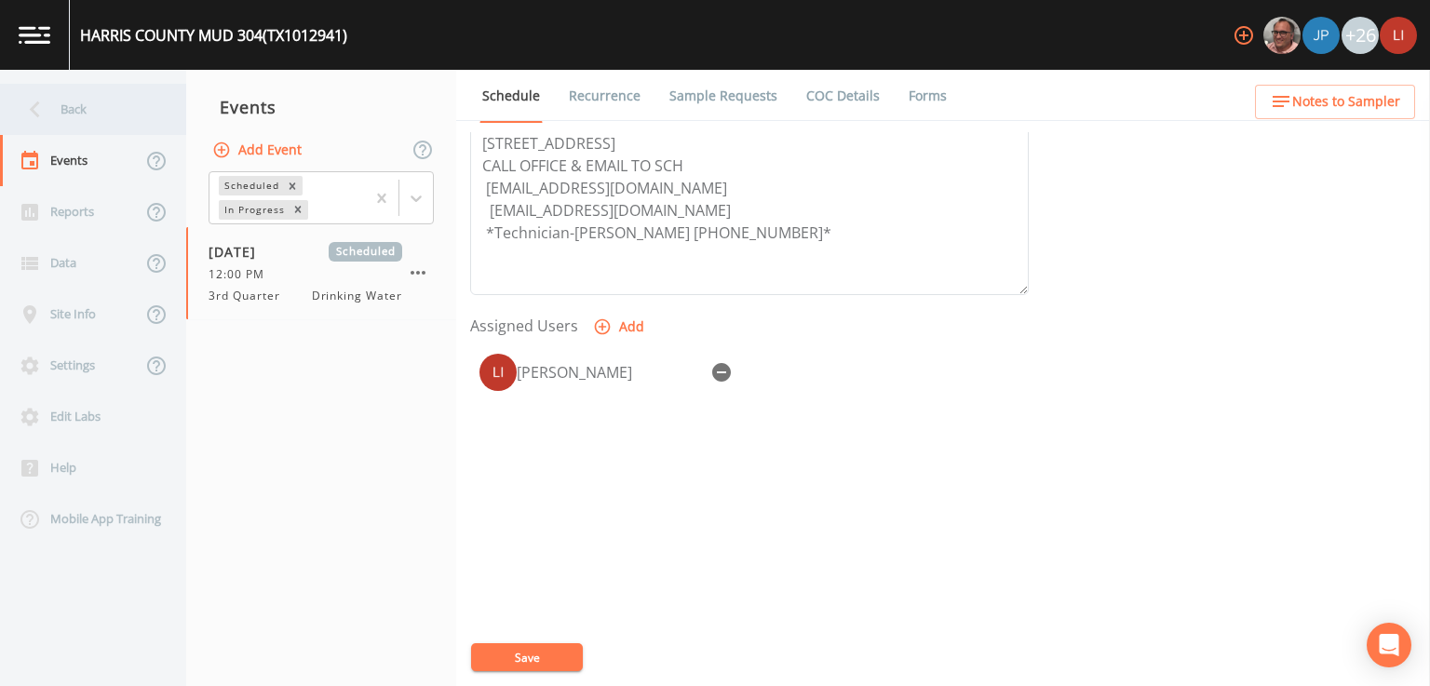
click at [72, 102] on div "Back" at bounding box center [84, 109] width 168 height 51
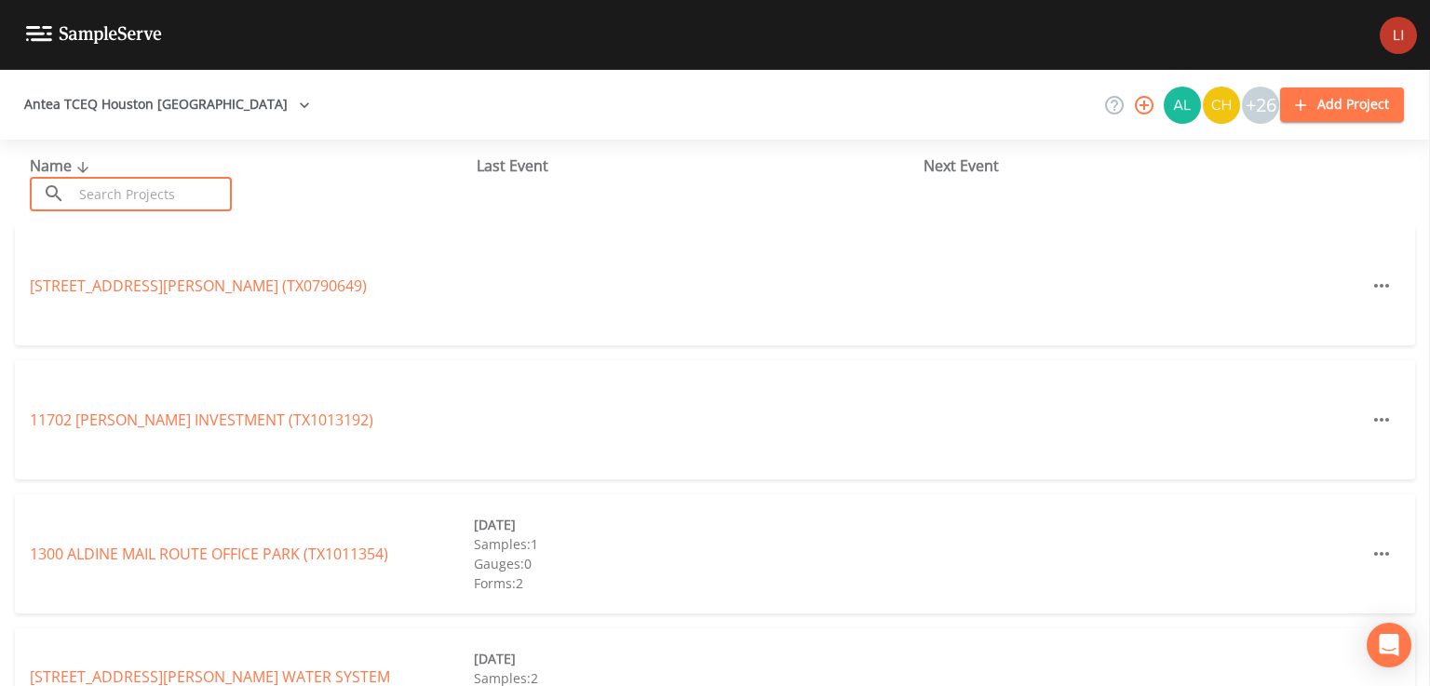
click at [133, 198] on input "text" at bounding box center [152, 194] width 159 height 34
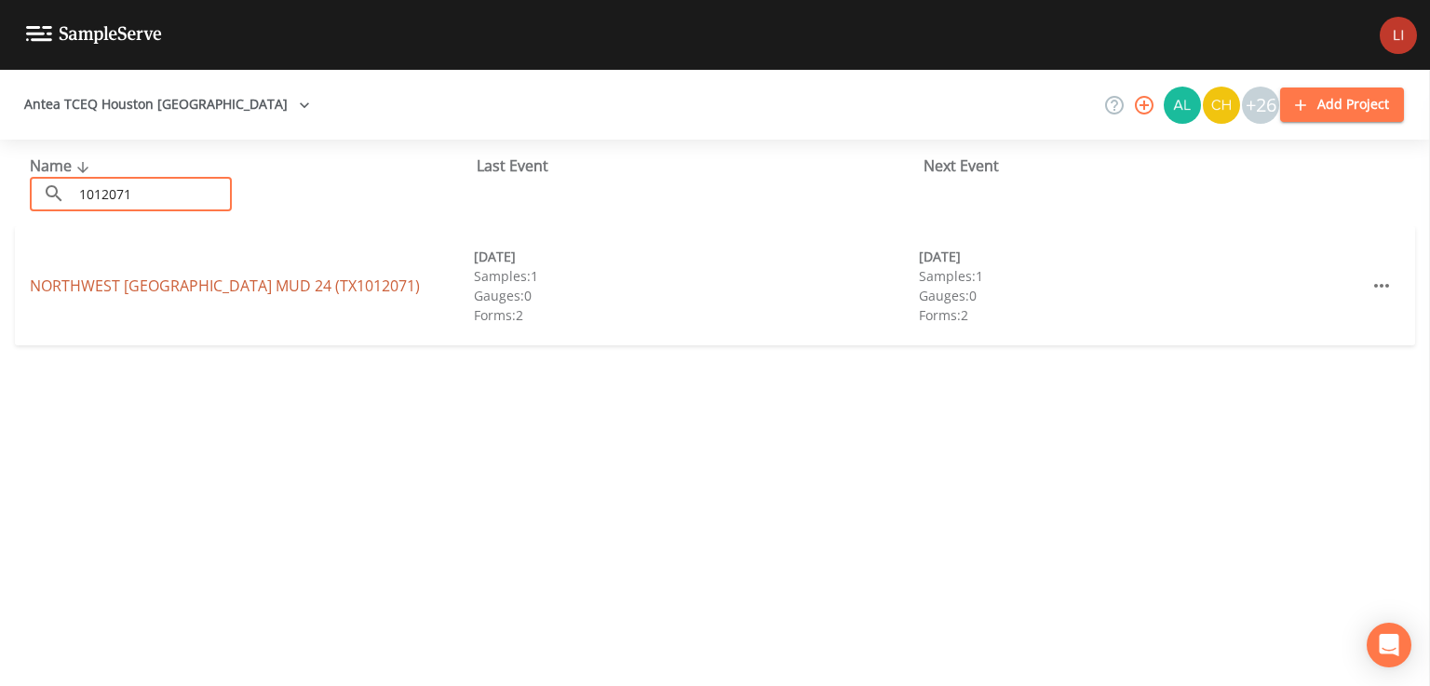
type input "1012071"
click at [193, 283] on link "[GEOGRAPHIC_DATA] 24 (TX1012071)" at bounding box center [225, 286] width 390 height 20
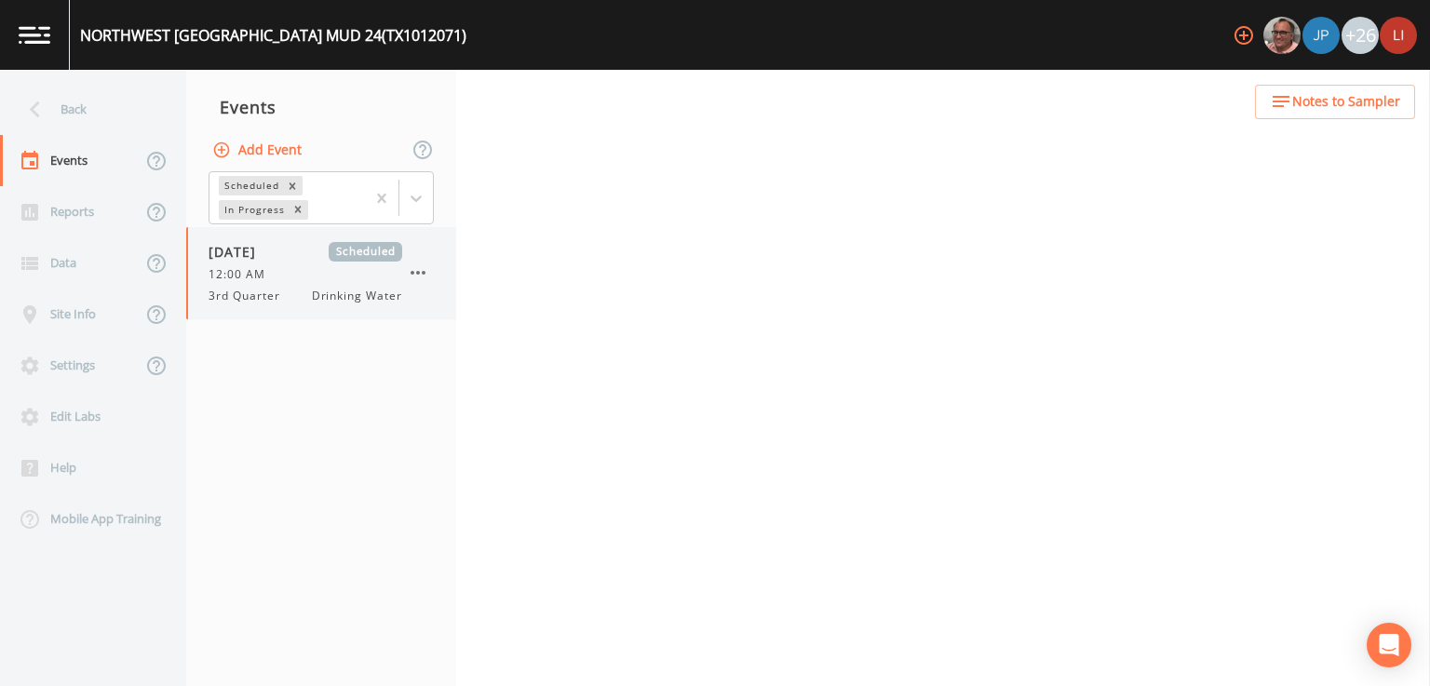
click at [262, 277] on span "12:00 AM" at bounding box center [243, 274] width 68 height 17
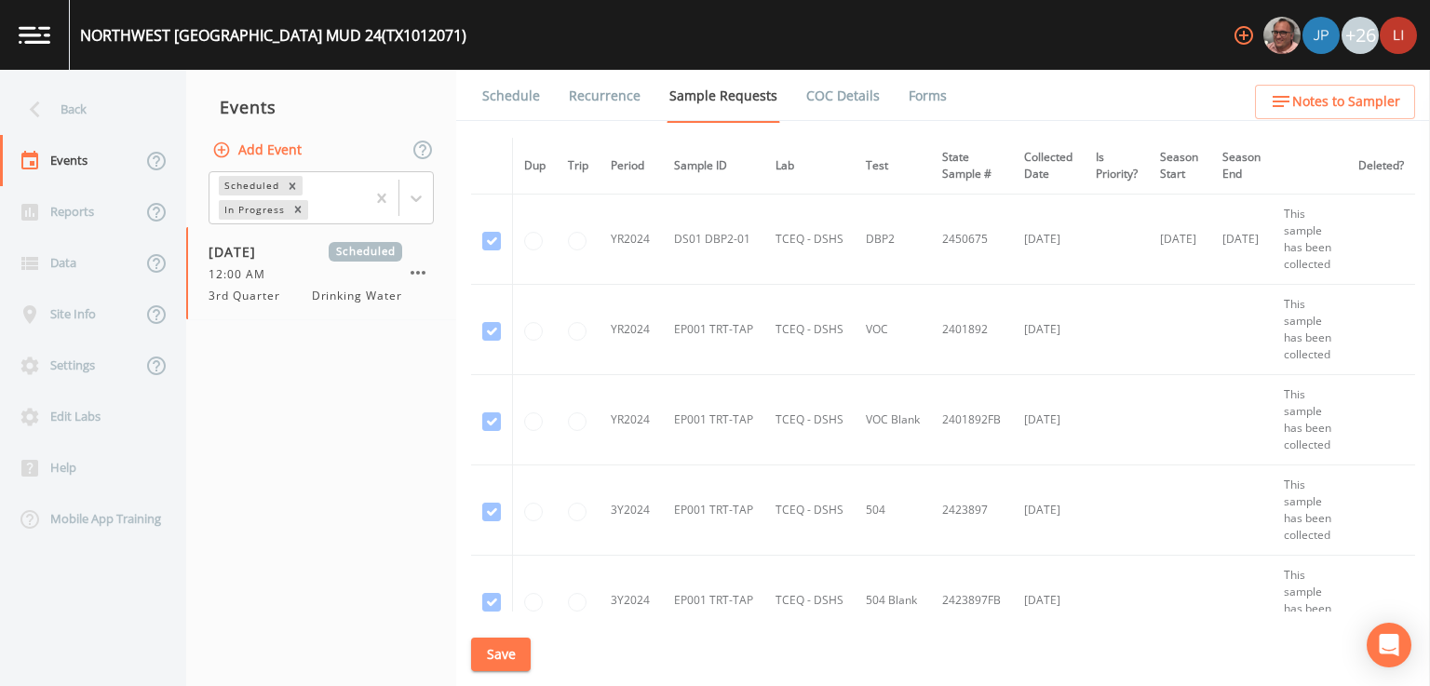
click at [523, 87] on link "Schedule" at bounding box center [511, 96] width 63 height 52
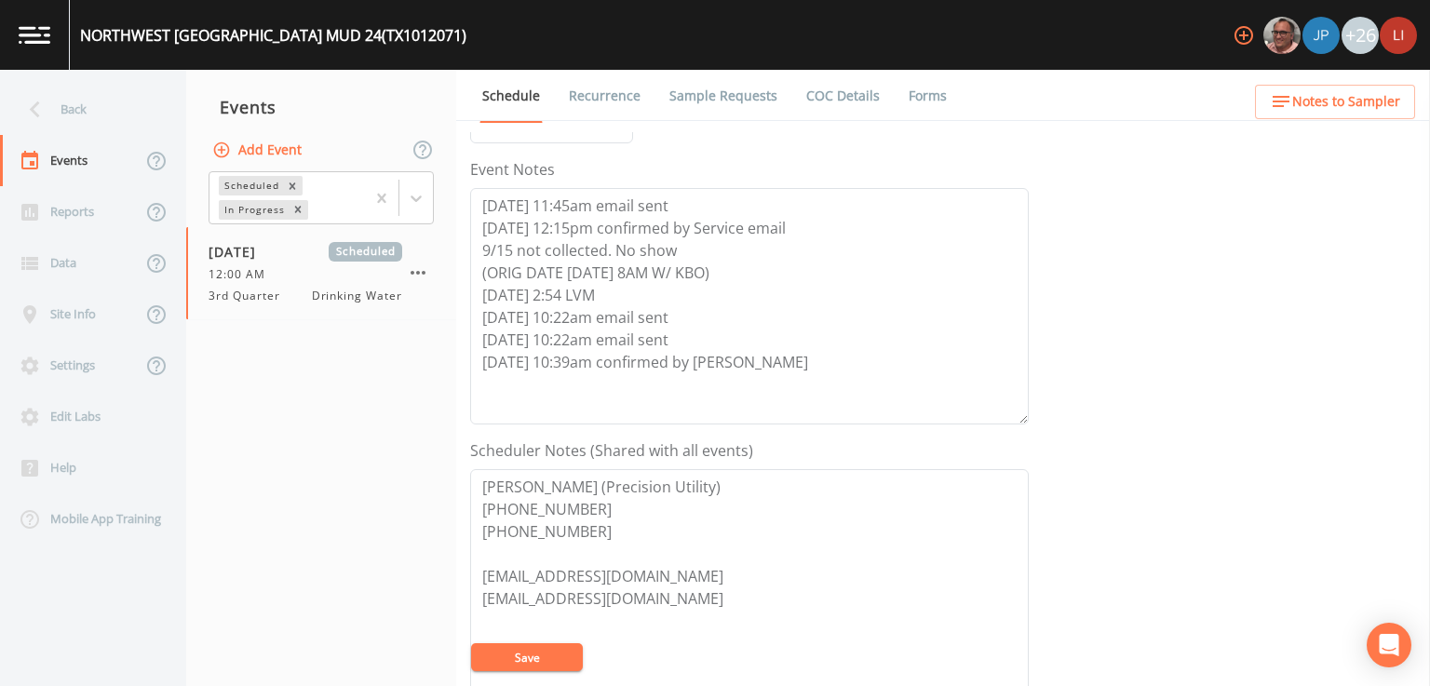
scroll to position [372, 0]
